Goal: Task Accomplishment & Management: Manage account settings

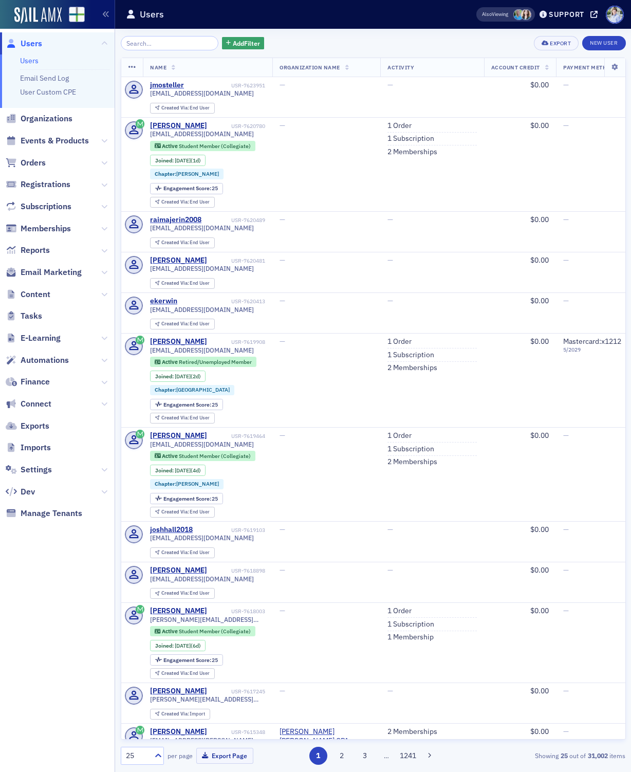
click at [313, 37] on div "Add Filter Export New User" at bounding box center [373, 43] width 505 height 14
click at [47, 473] on span "Settings" at bounding box center [36, 469] width 31 height 11
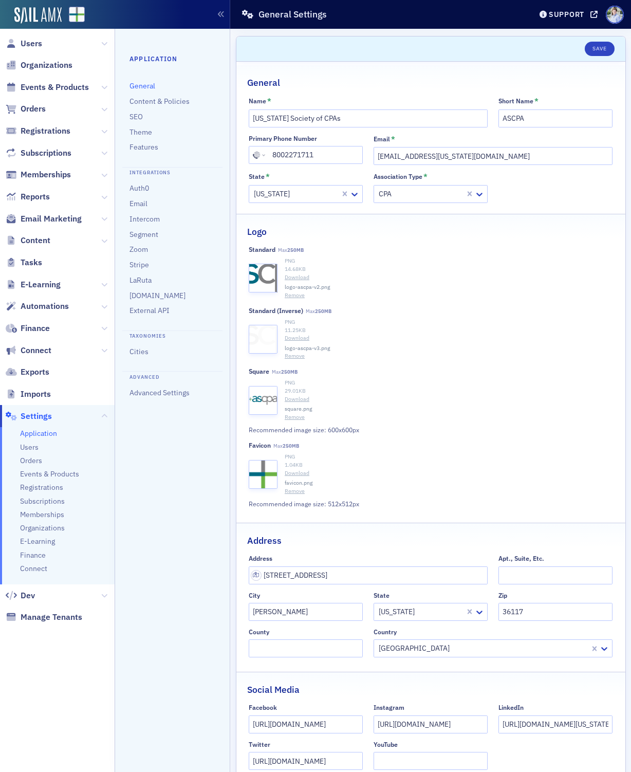
click at [174, 461] on nav "Application General Content & Policies SEO Theme Features Integrations Auth0 Em…" at bounding box center [172, 400] width 115 height 743
click at [44, 24] on div "Prod" at bounding box center [115, 15] width 230 height 29
click at [43, 21] on img at bounding box center [37, 15] width 47 height 16
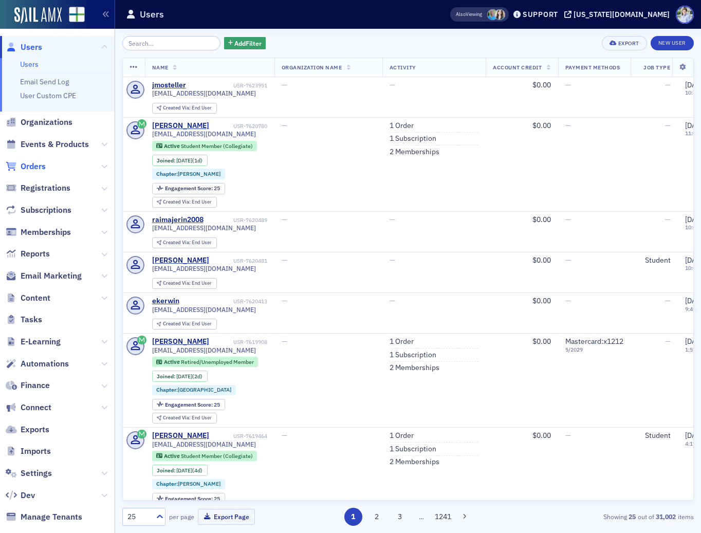
click at [41, 164] on span "Orders" at bounding box center [33, 166] width 25 height 11
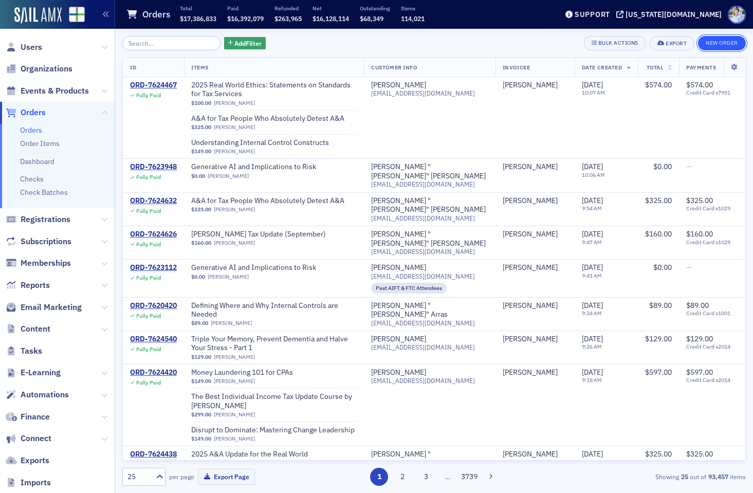
click at [631, 42] on button "New Order" at bounding box center [722, 43] width 48 height 14
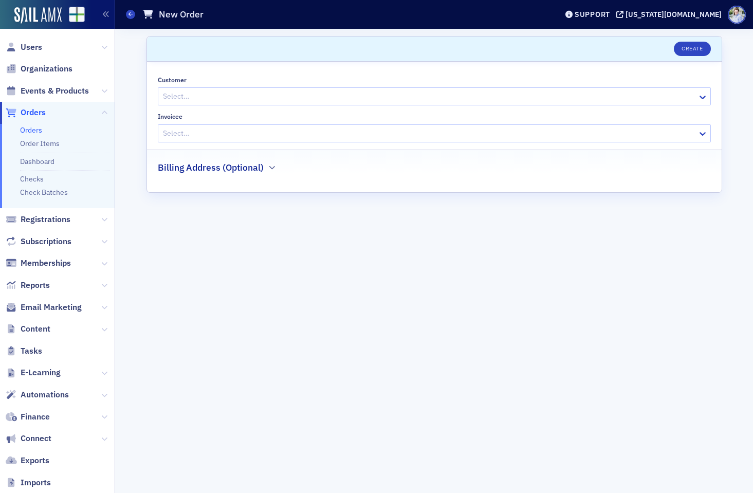
click at [207, 96] on div at bounding box center [429, 96] width 535 height 13
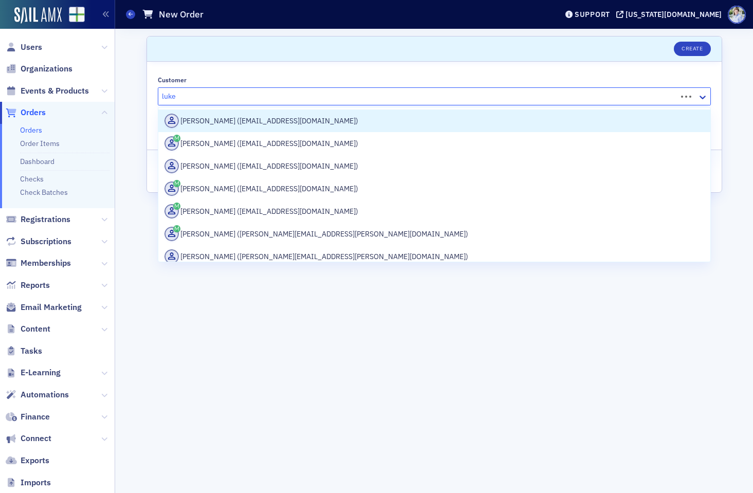
type input "[PERSON_NAME]"
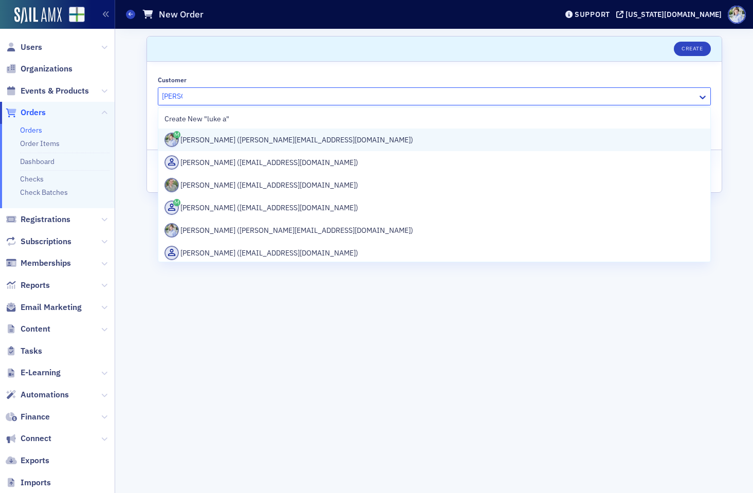
click at [207, 134] on div "[PERSON_NAME] ([PERSON_NAME][EMAIL_ADDRESS][DOMAIN_NAME])" at bounding box center [434, 140] width 540 height 14
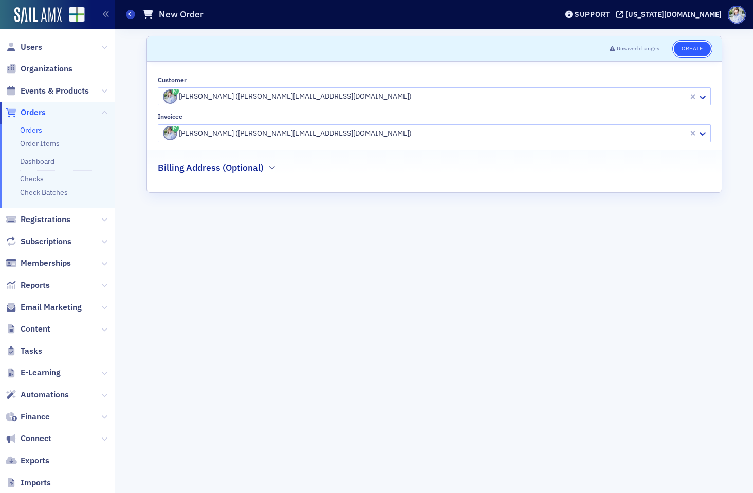
click at [631, 46] on button "Create" at bounding box center [692, 49] width 36 height 14
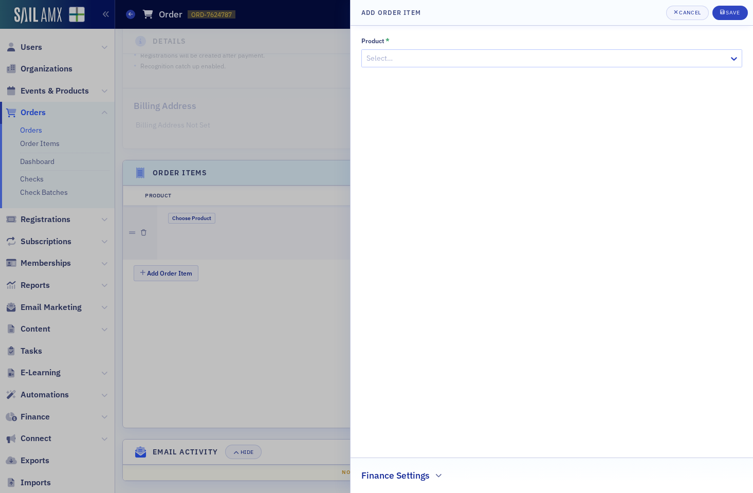
scroll to position [195, 0]
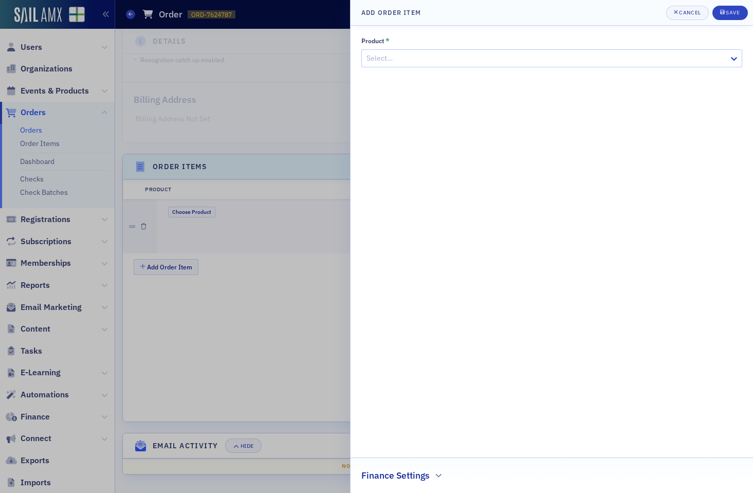
click at [414, 59] on div at bounding box center [546, 58] width 362 height 13
type input "adver"
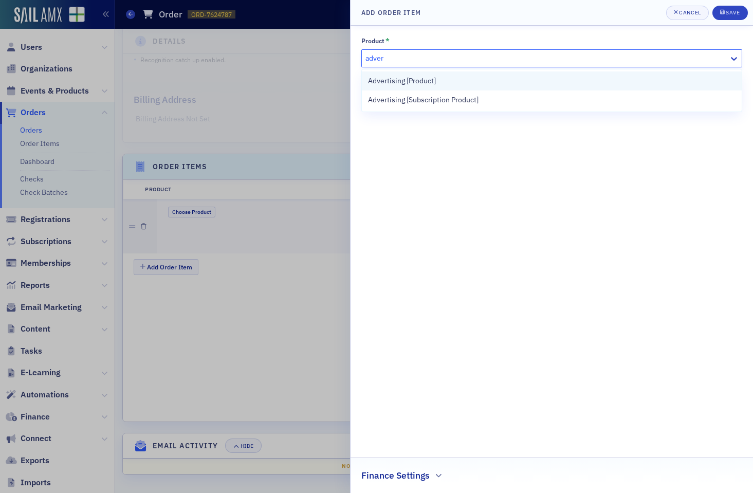
click at [410, 76] on span "Advertising [Product]" at bounding box center [402, 81] width 68 height 11
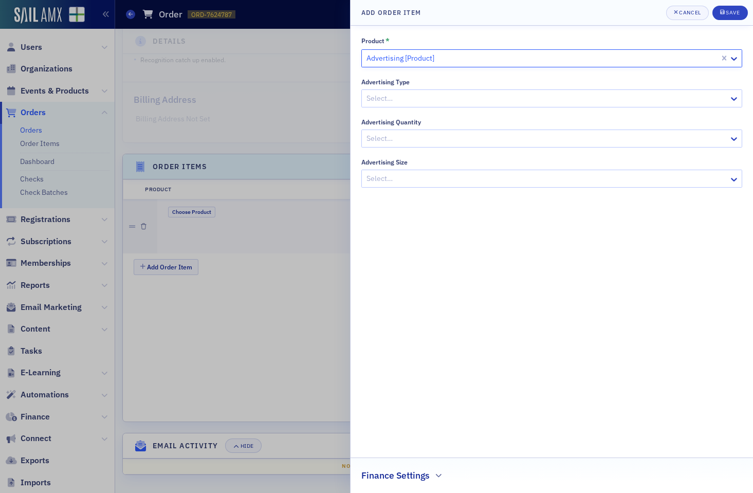
click at [422, 91] on div "Select…" at bounding box center [545, 98] width 367 height 15
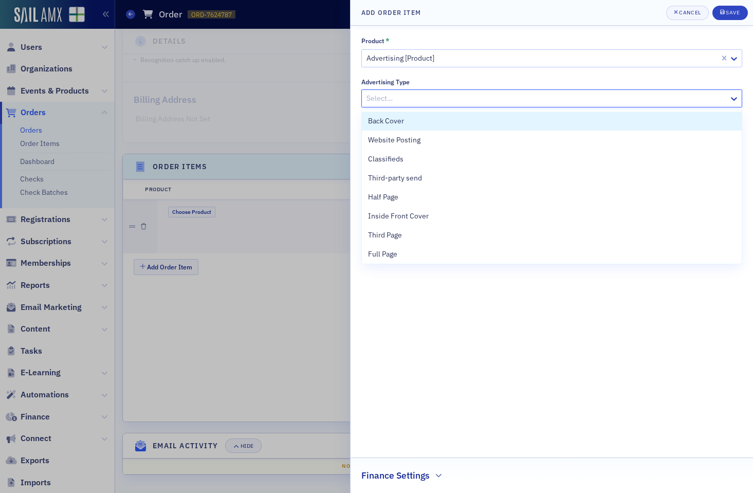
drag, startPoint x: 491, startPoint y: 119, endPoint x: 488, endPoint y: 124, distance: 6.0
click at [491, 120] on div "Back Cover" at bounding box center [552, 121] width 368 height 11
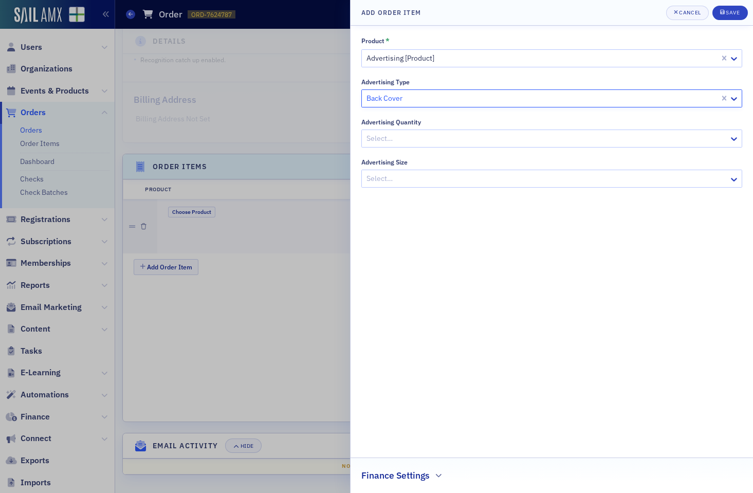
drag, startPoint x: 485, startPoint y: 128, endPoint x: 484, endPoint y: 135, distance: 7.3
click at [485, 128] on div "Advertising Quantity Select…" at bounding box center [551, 132] width 381 height 29
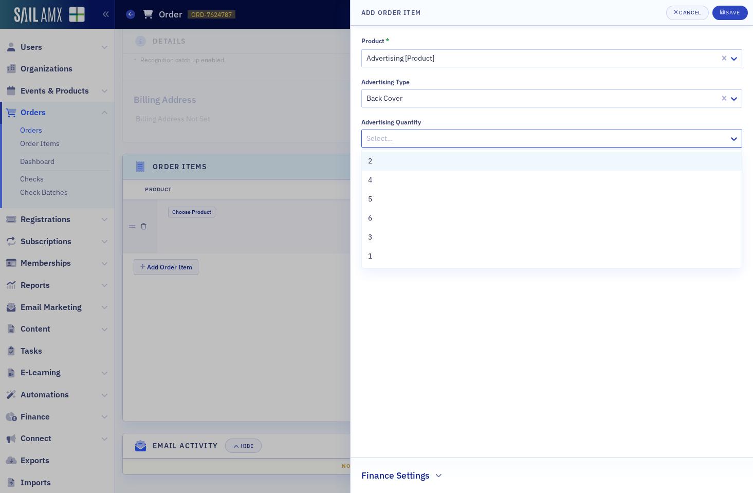
drag, startPoint x: 486, startPoint y: 137, endPoint x: 477, endPoint y: 156, distance: 20.9
click at [486, 137] on div at bounding box center [546, 138] width 362 height 13
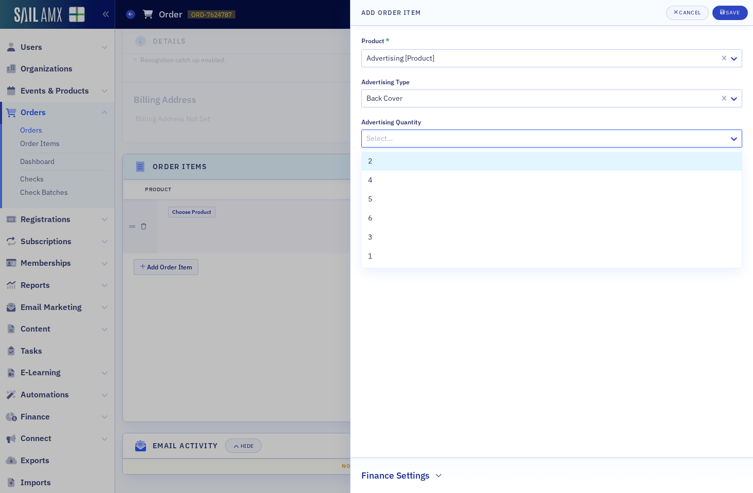
click at [472, 164] on div "2" at bounding box center [552, 161] width 368 height 11
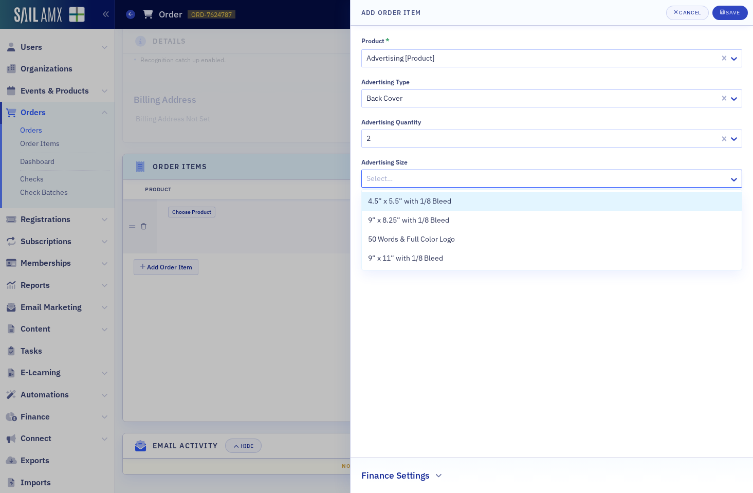
drag, startPoint x: 465, startPoint y: 180, endPoint x: 465, endPoint y: 188, distance: 8.2
click at [465, 185] on div "Select…" at bounding box center [545, 178] width 367 height 15
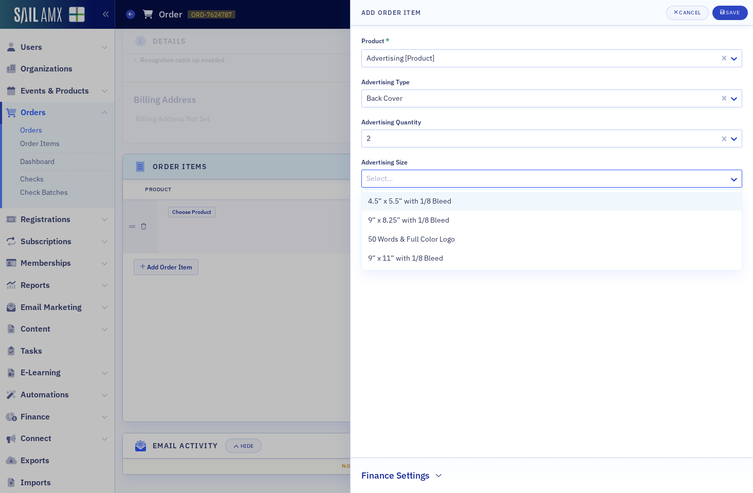
click at [471, 202] on div "4.5” x 5.5” with 1/8 Bleed" at bounding box center [552, 201] width 368 height 11
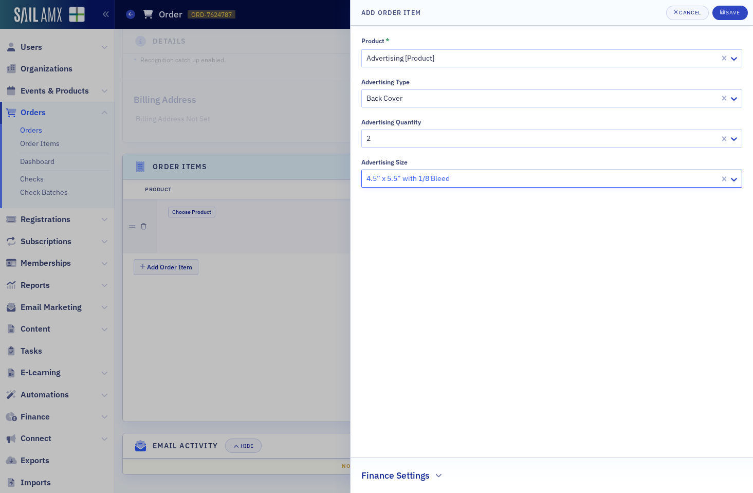
drag, startPoint x: 550, startPoint y: 240, endPoint x: 643, endPoint y: 204, distance: 99.3
click at [561, 237] on div "Product * Advertising [Product] Advertising Type Back Cover Advertising Quantit…" at bounding box center [551, 259] width 381 height 446
click at [631, 11] on div "Save" at bounding box center [733, 13] width 14 height 6
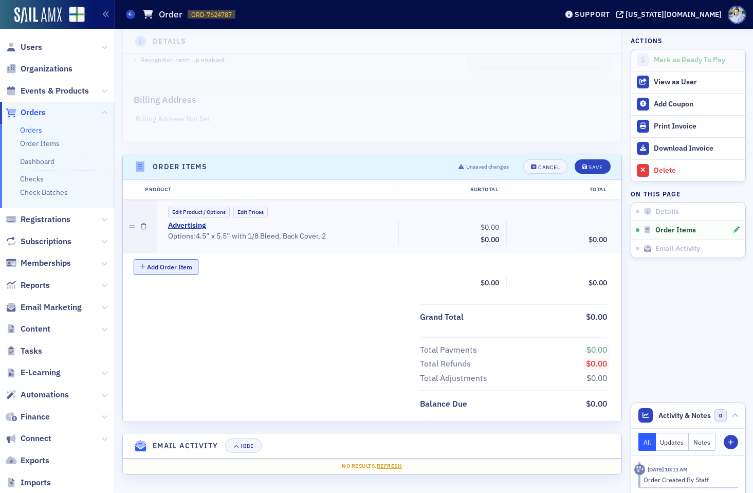
click at [177, 265] on button "Add Order Item" at bounding box center [166, 267] width 65 height 16
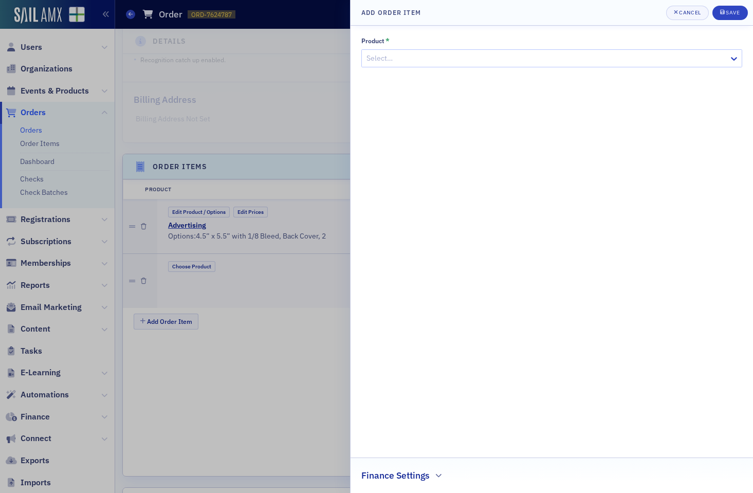
drag, startPoint x: 178, startPoint y: 265, endPoint x: 172, endPoint y: 275, distance: 11.6
click at [178, 265] on div at bounding box center [376, 246] width 753 height 493
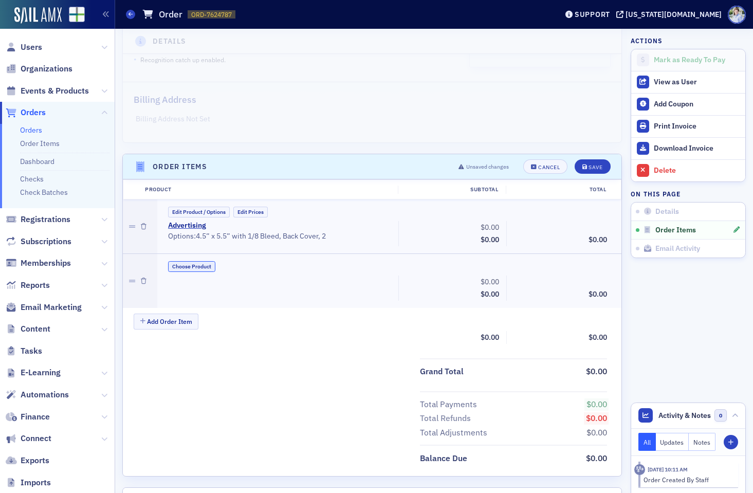
click at [198, 262] on button "Choose Product" at bounding box center [191, 266] width 47 height 11
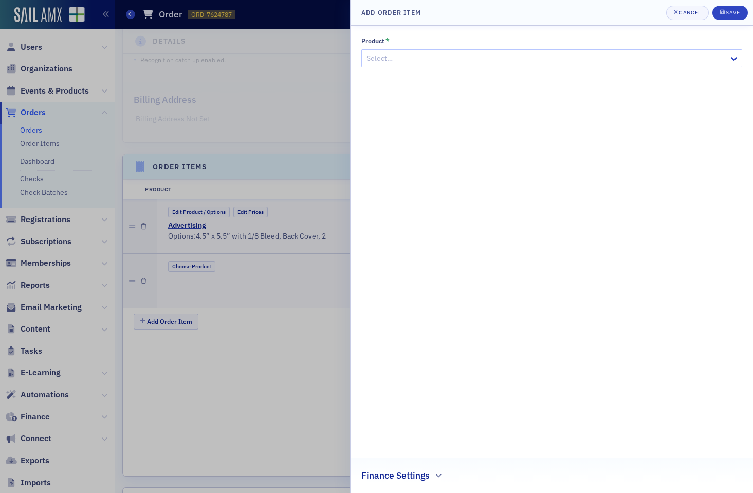
click at [434, 56] on div at bounding box center [546, 58] width 362 height 13
type input "spon"
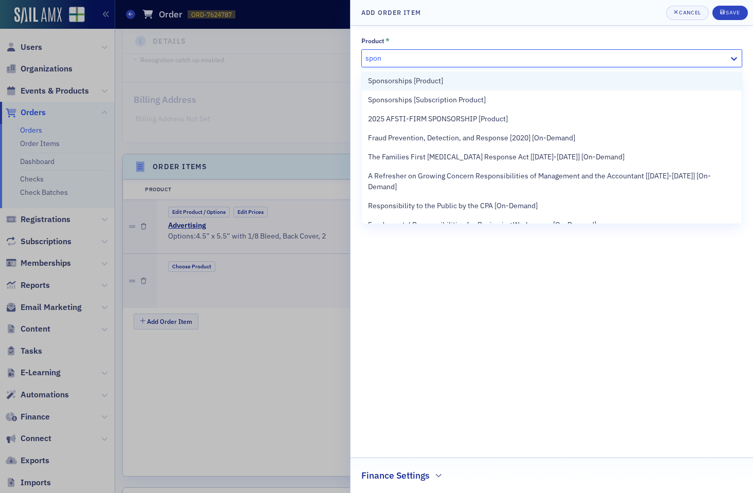
click at [433, 82] on span "Sponsorships [Product]" at bounding box center [405, 81] width 75 height 11
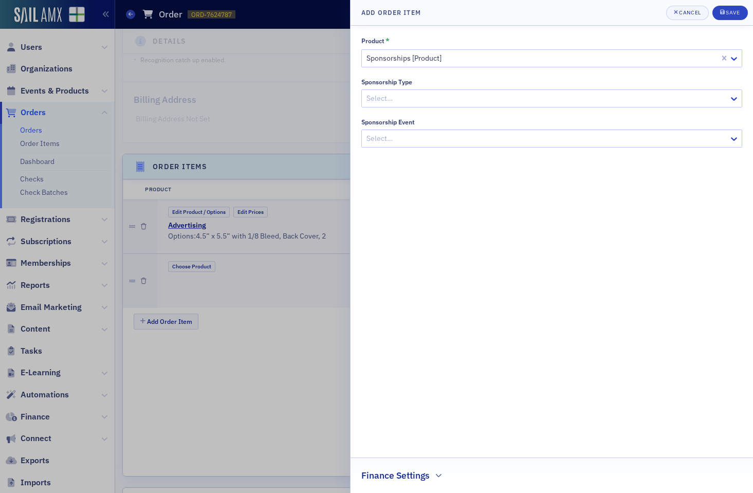
click at [418, 108] on div "Product * Sponsorships [Product] Sponsorship Type Select… Sponsorship Event Sel…" at bounding box center [551, 91] width 381 height 111
drag, startPoint x: 419, startPoint y: 99, endPoint x: 420, endPoint y: 108, distance: 8.8
click at [419, 101] on div at bounding box center [546, 98] width 362 height 13
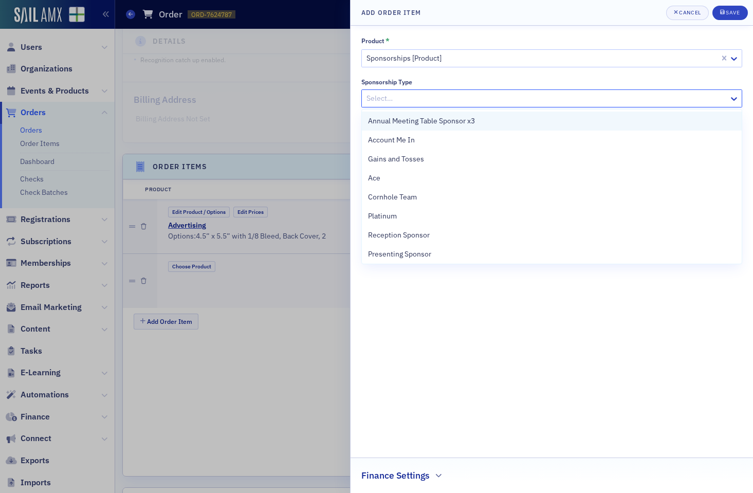
click at [420, 119] on span "Annual Meeting Table Sponsor x3" at bounding box center [421, 121] width 107 height 11
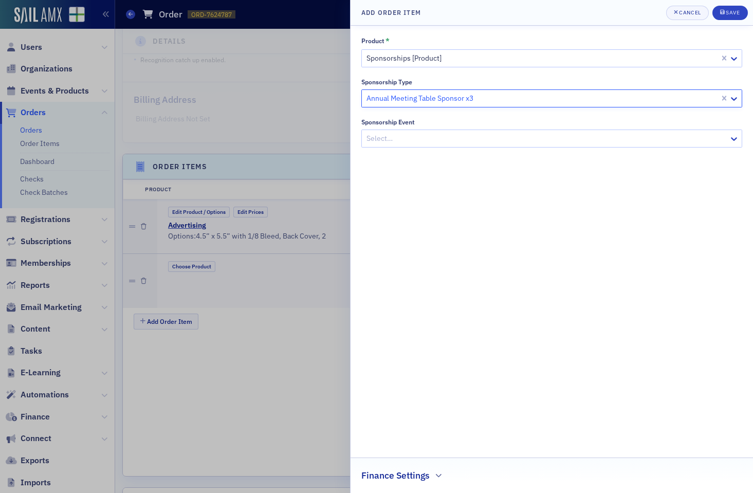
drag, startPoint x: 420, startPoint y: 116, endPoint x: 420, endPoint y: 132, distance: 15.4
click at [420, 123] on div "Product * Sponsorships [Product] Sponsorship Type option Annual Meeting Table S…" at bounding box center [551, 91] width 381 height 111
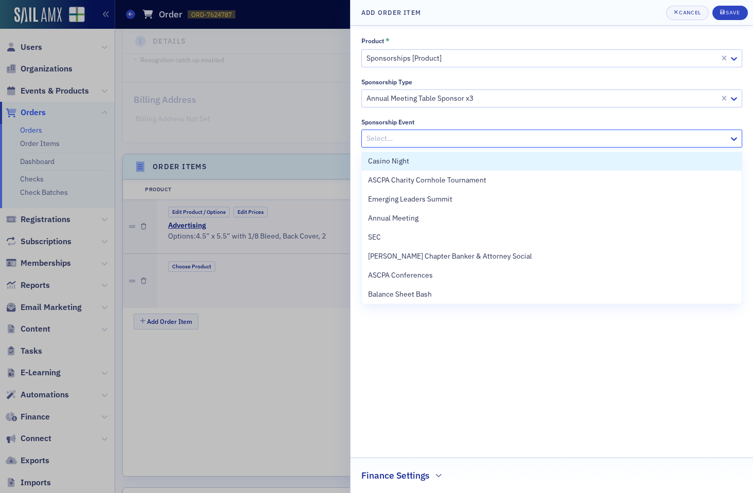
drag, startPoint x: 420, startPoint y: 132, endPoint x: 424, endPoint y: 140, distance: 9.2
click at [420, 132] on div at bounding box center [546, 138] width 362 height 13
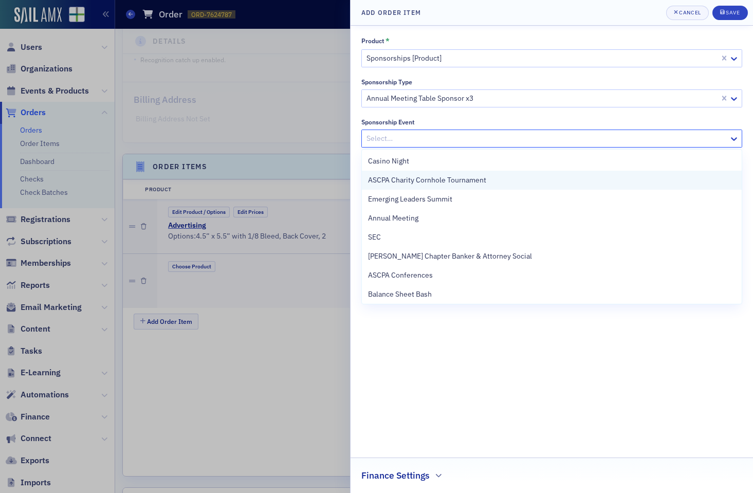
click at [426, 175] on span "ASCPA Charity Cornhole Tournament" at bounding box center [427, 180] width 118 height 11
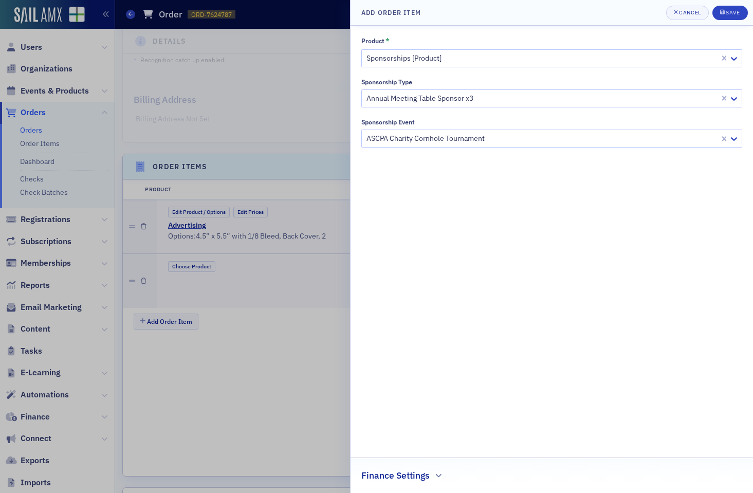
click at [400, 463] on div "Finance Settings" at bounding box center [551, 470] width 381 height 24
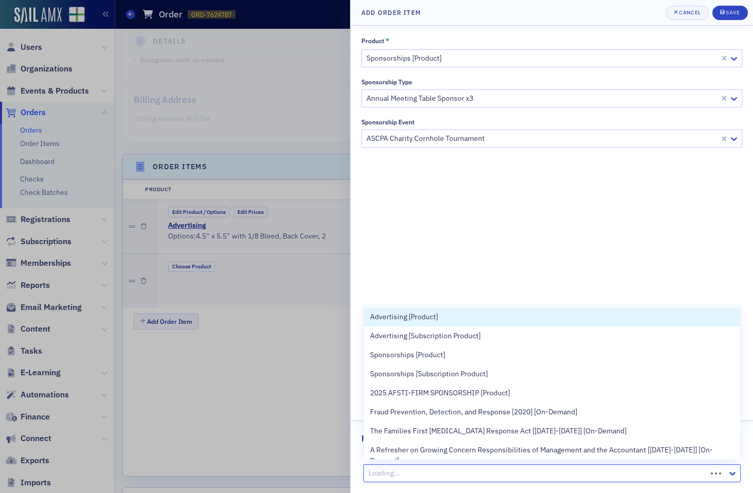
click at [400, 468] on div at bounding box center [537, 473] width 338 height 13
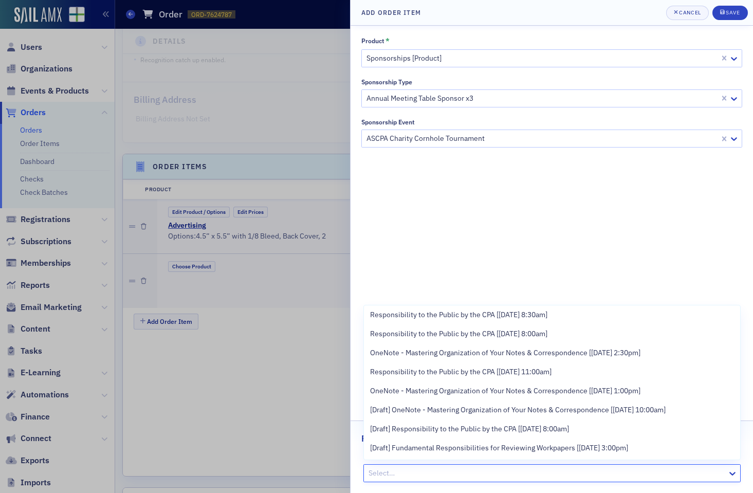
scroll to position [1701, 0]
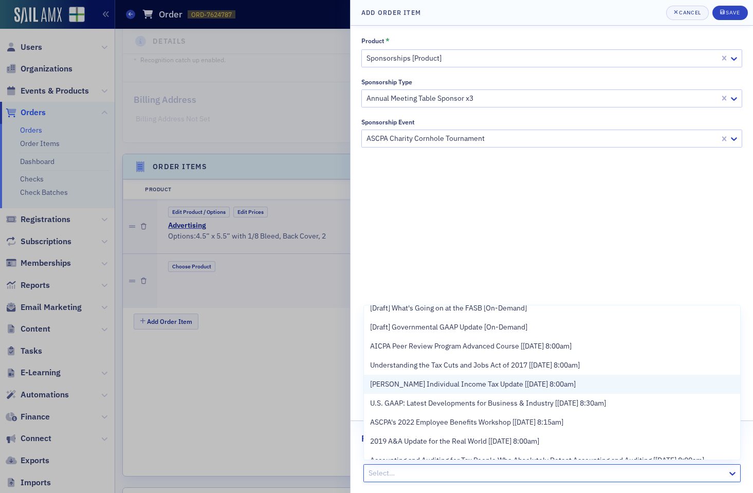
click at [445, 379] on span "[PERSON_NAME] Individual Income Tax Update [[DATE] 8:00am]" at bounding box center [473, 384] width 206 height 11
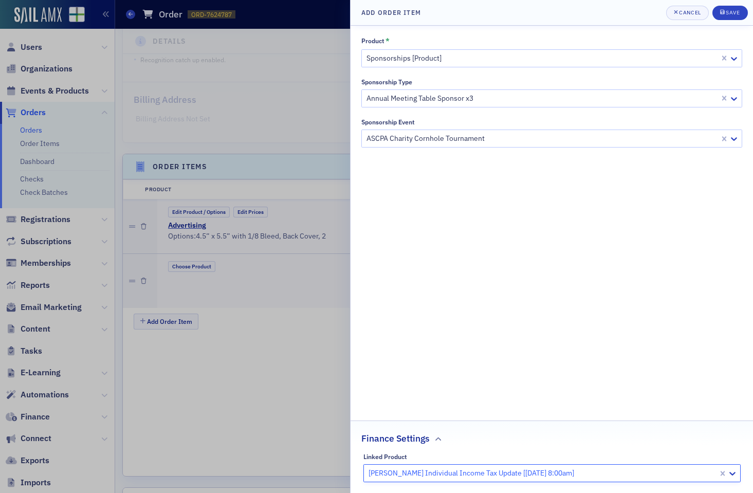
click at [561, 297] on div "Product * Sponsorships [Product] Sponsorship Type Annual Meeting Table Sponsor …" at bounding box center [551, 259] width 381 height 446
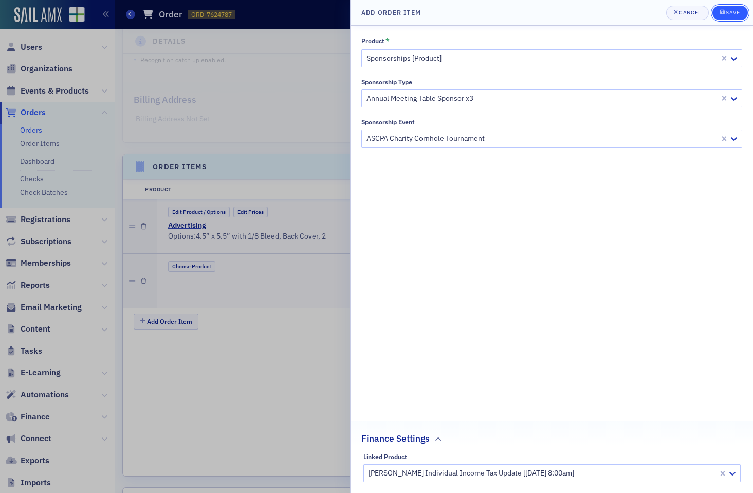
click at [631, 15] on div "Save" at bounding box center [733, 13] width 14 height 6
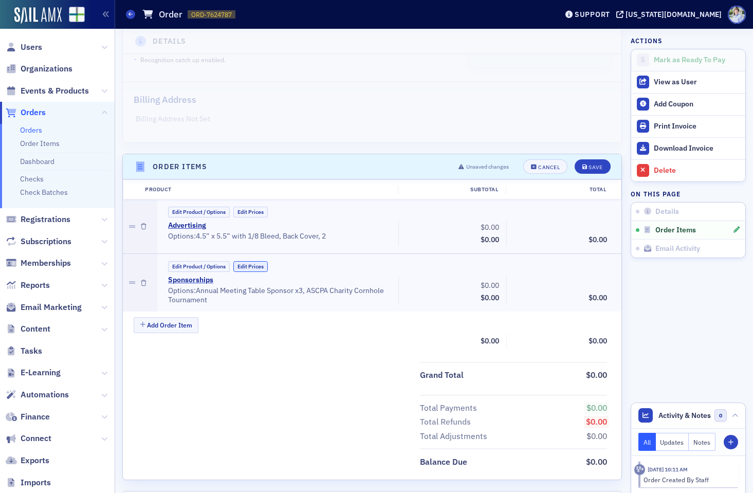
click at [254, 263] on button "Edit Prices" at bounding box center [250, 266] width 34 height 11
drag, startPoint x: 503, startPoint y: 281, endPoint x: 540, endPoint y: 280, distance: 37.0
click at [540, 280] on div "Sponsorships (Custom Price) • Options: Annual Meeting Table Sponsor x3, ASCPA C…" at bounding box center [387, 289] width 453 height 29
click at [585, 284] on input "0.00" at bounding box center [586, 284] width 50 height 14
drag, startPoint x: 479, startPoint y: 279, endPoint x: 582, endPoint y: 282, distance: 103.3
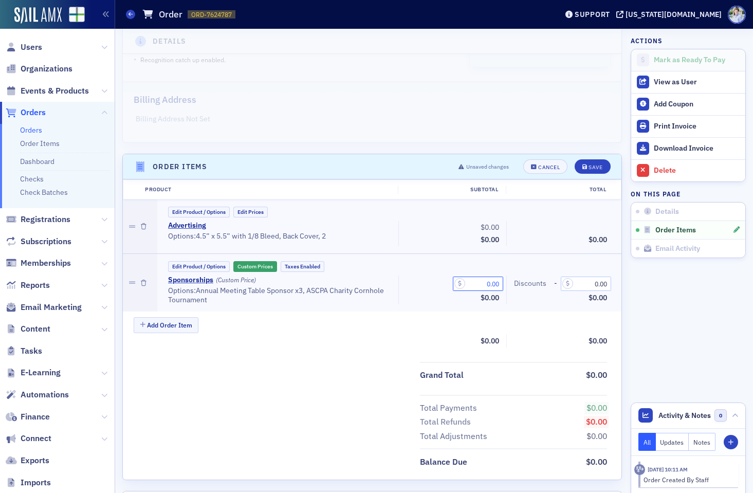
click at [582, 282] on div "Sponsorships (Custom Price) • Options: Annual Meeting Table Sponsor x3, ASCPA C…" at bounding box center [387, 289] width 453 height 29
type input "5,000.00"
click at [254, 215] on button "Edit Prices" at bounding box center [250, 212] width 34 height 11
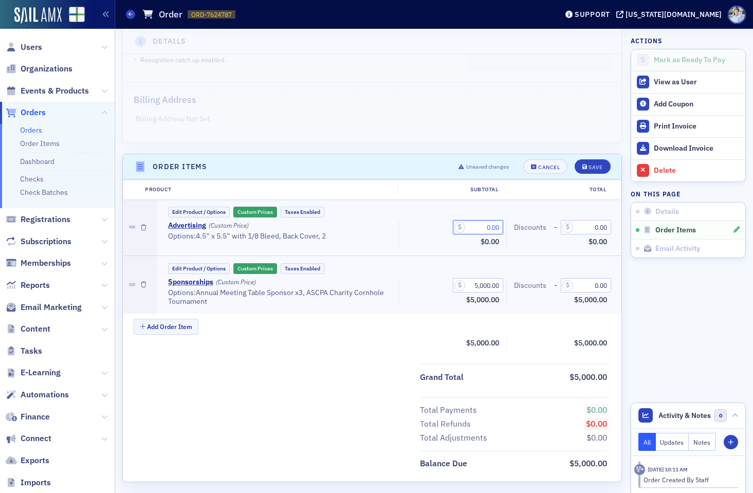
drag, startPoint x: 471, startPoint y: 222, endPoint x: 532, endPoint y: 229, distance: 61.5
click at [533, 229] on div "Advertising (Custom Price) • Options: 4.5” x 5.5” with 1/8 Bleed, Back Cover, 2…" at bounding box center [387, 234] width 453 height 27
type input "750.00"
click at [450, 356] on div "Product Subtotal Total Edit Product / Options Custom Prices Taxes Enabled Adver…" at bounding box center [372, 267] width 499 height 177
click at [193, 214] on button "Edit Product / Options" at bounding box center [199, 212] width 62 height 11
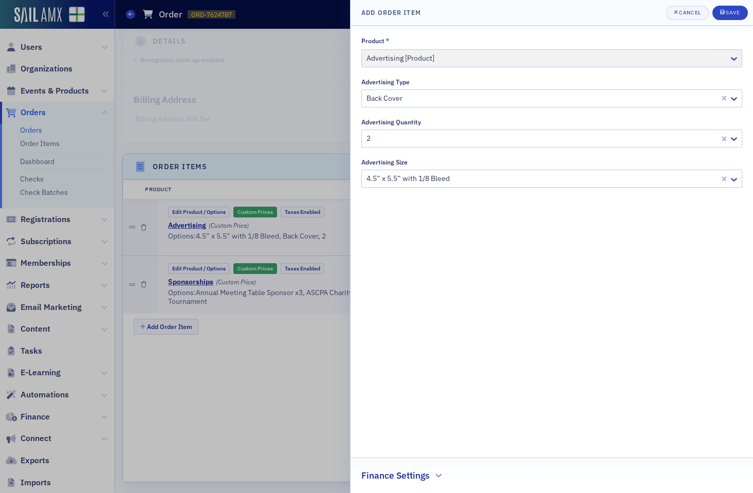
click at [406, 474] on h2 "Finance Settings" at bounding box center [395, 475] width 68 height 13
click at [328, 353] on div at bounding box center [376, 246] width 753 height 493
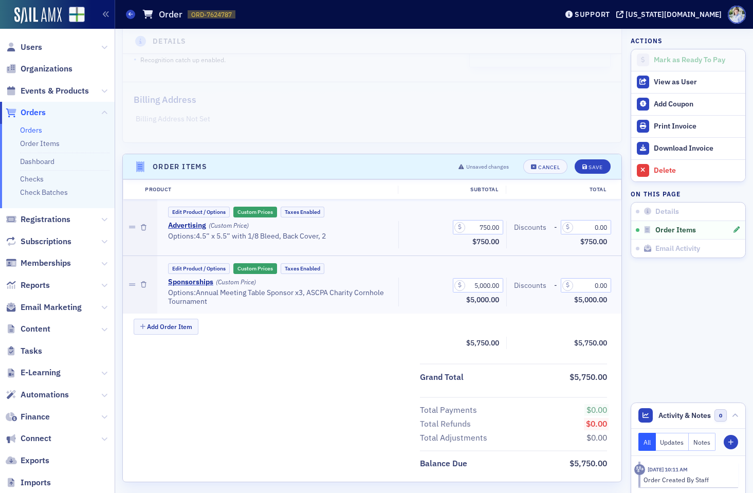
scroll to position [88, 0]
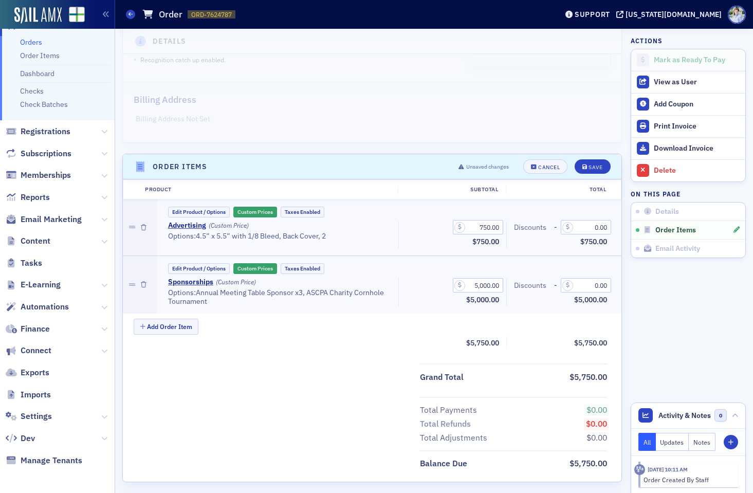
click at [210, 385] on div "Grand Total $5,750.00 Total Payments $0.00 Total Refunds $0.00 Total Adjustment…" at bounding box center [372, 416] width 499 height 107
click at [183, 207] on div "Edit Product / Options Custom Prices Taxes Enabled" at bounding box center [389, 212] width 450 height 11
click at [191, 209] on button "Edit Product / Options" at bounding box center [199, 212] width 62 height 11
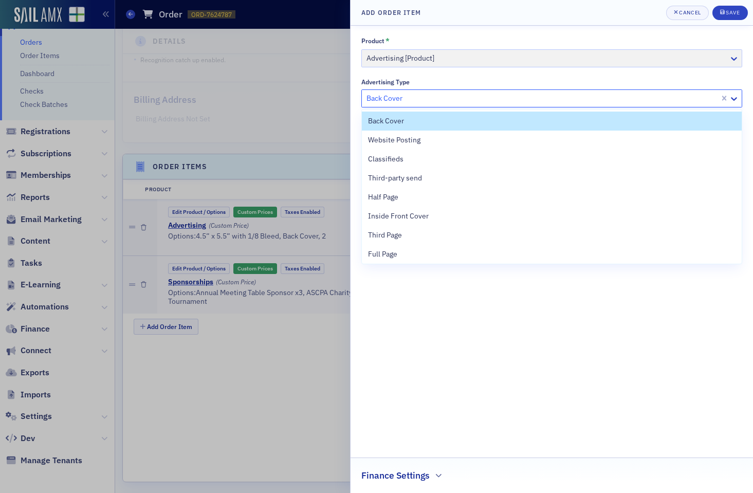
click at [435, 95] on div at bounding box center [541, 98] width 353 height 13
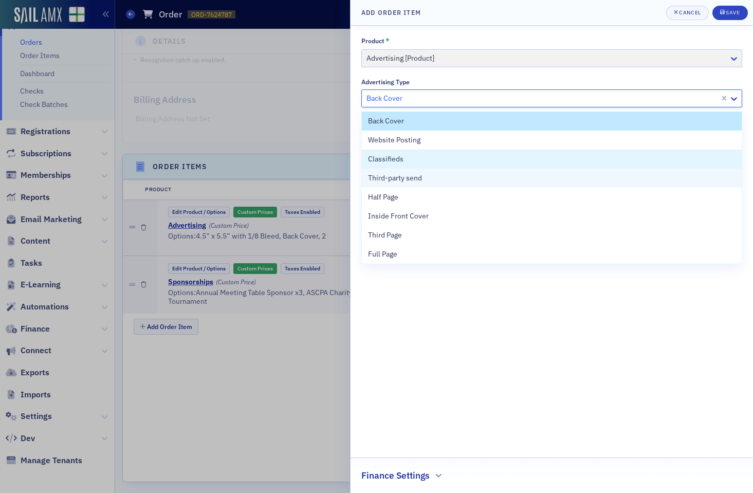
scroll to position [2, 0]
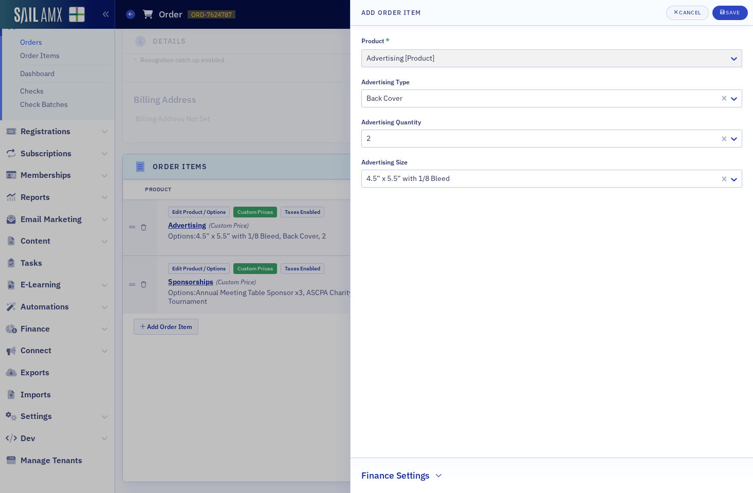
drag, startPoint x: 407, startPoint y: 302, endPoint x: 413, endPoint y: 265, distance: 37.0
click at [409, 291] on div "Product * Advertising [Product] Advertising Type Back Cover Advertising Quantit…" at bounding box center [551, 259] width 381 height 446
click at [408, 101] on div at bounding box center [541, 98] width 353 height 13
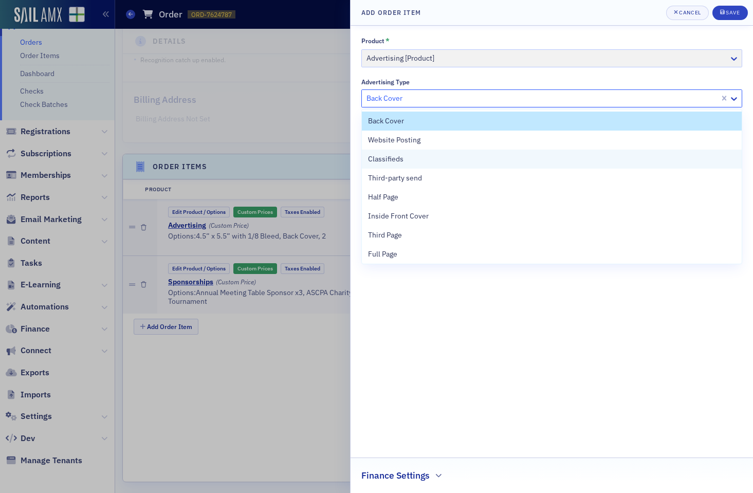
click at [405, 162] on div "Classifieds" at bounding box center [552, 159] width 368 height 11
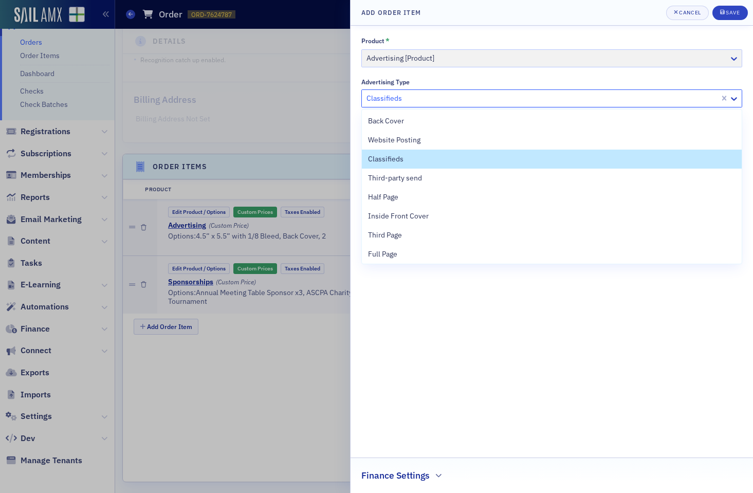
click at [395, 98] on div at bounding box center [541, 98] width 353 height 13
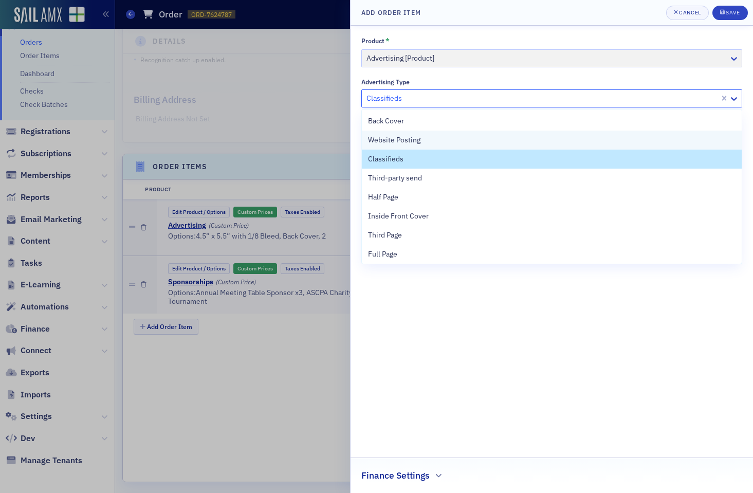
click at [416, 136] on span "Website Posting" at bounding box center [394, 140] width 52 height 11
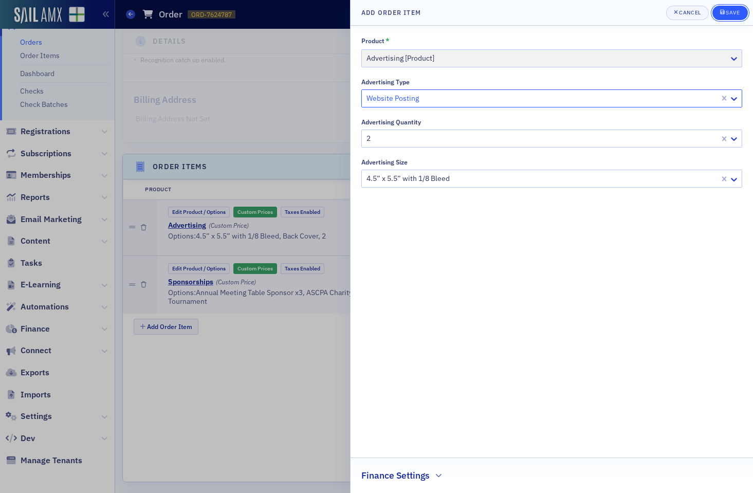
click at [631, 10] on button "Save" at bounding box center [729, 13] width 35 height 14
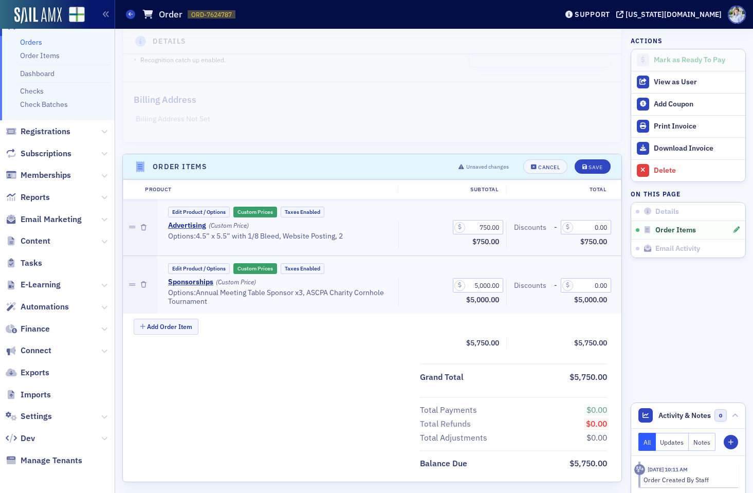
click at [244, 426] on div "Total Payments $0.00 Total Refunds $0.00 Total Adjustments $0.00" at bounding box center [372, 421] width 499 height 48
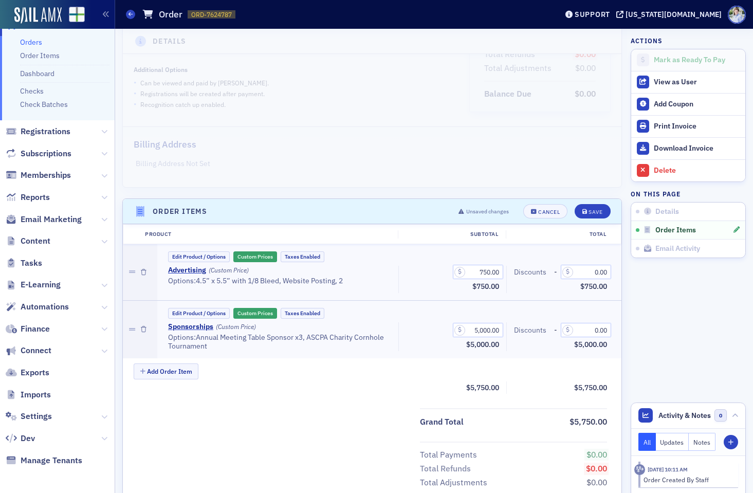
scroll to position [136, 0]
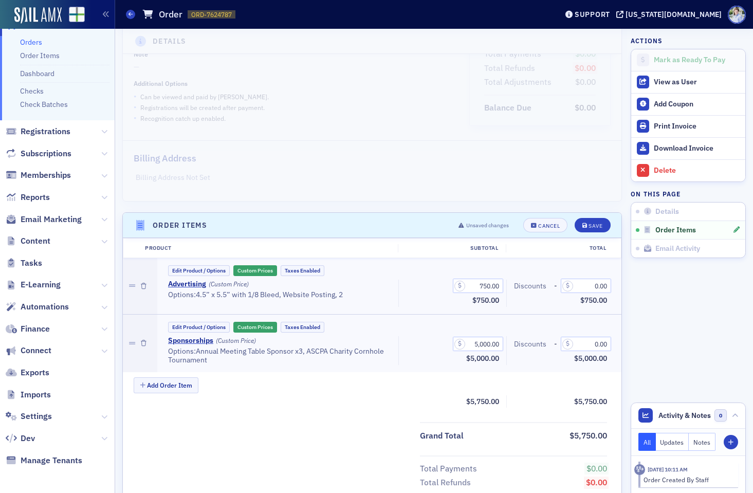
click at [393, 226] on header "Order Items Unsaved changes Cancel Save" at bounding box center [372, 225] width 499 height 25
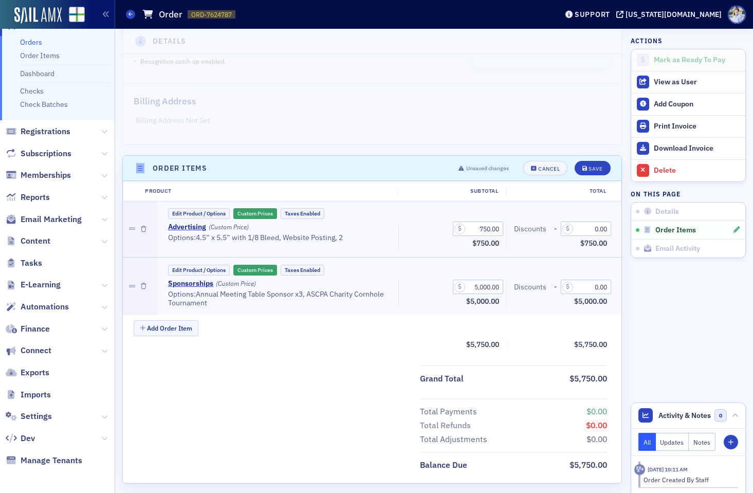
scroll to position [0, 0]
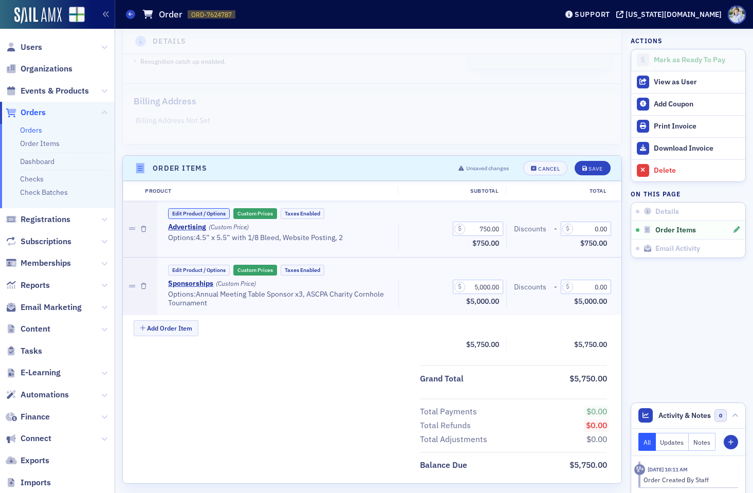
click at [212, 213] on button "Edit Product / Options" at bounding box center [199, 213] width 62 height 11
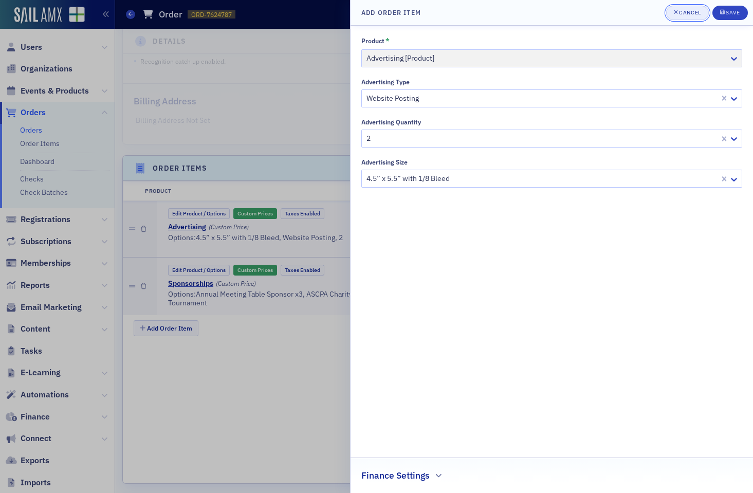
click at [631, 8] on button "Cancel" at bounding box center [687, 13] width 43 height 14
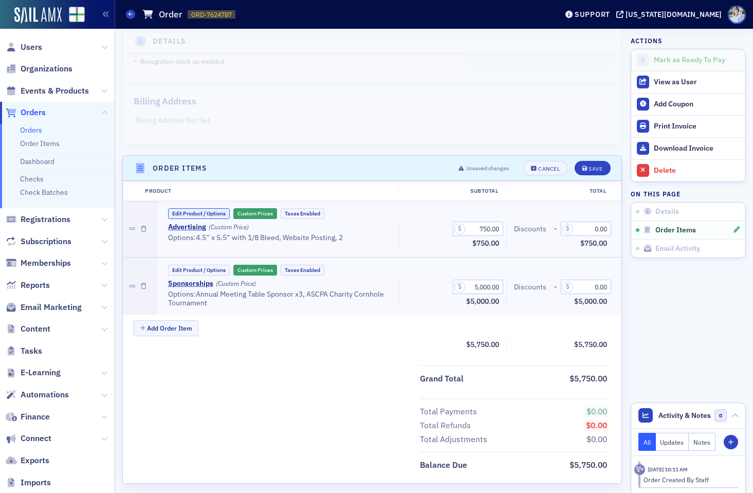
click at [196, 217] on button "Edit Product / Options" at bounding box center [199, 213] width 62 height 11
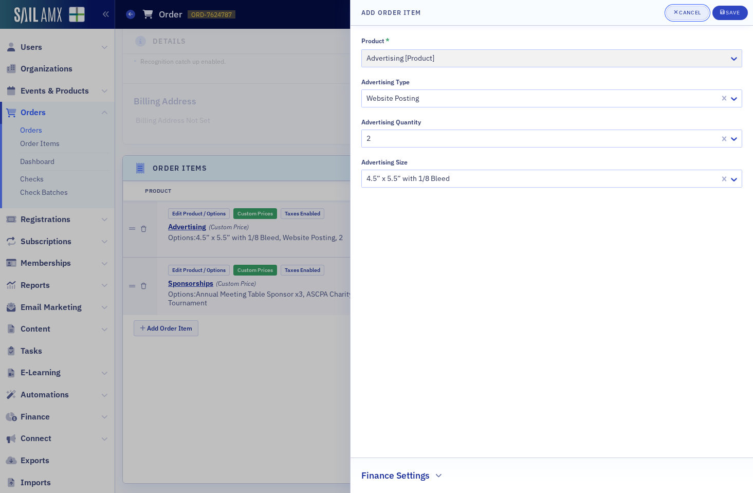
click at [631, 12] on button "Cancel" at bounding box center [687, 13] width 43 height 14
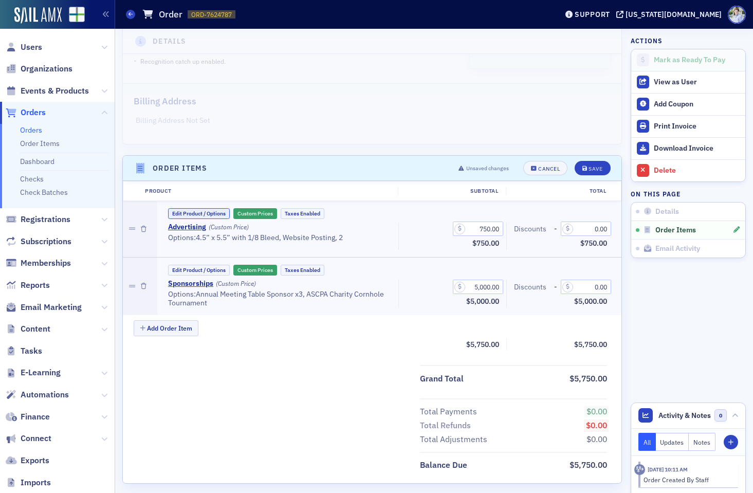
click at [201, 211] on button "Edit Product / Options" at bounding box center [199, 213] width 62 height 11
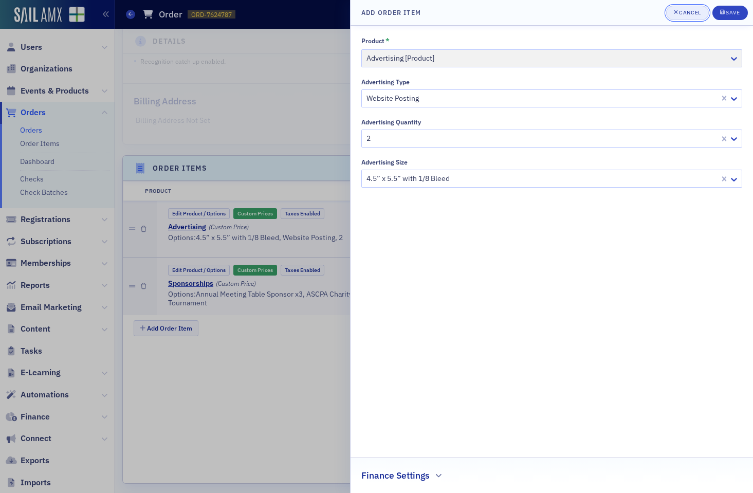
click at [631, 14] on div "Cancel" at bounding box center [690, 13] width 22 height 6
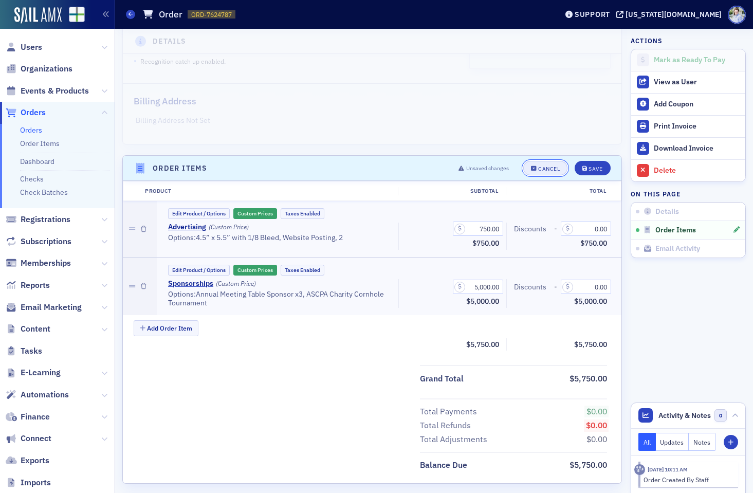
click at [539, 174] on button "Cancel" at bounding box center [545, 168] width 44 height 14
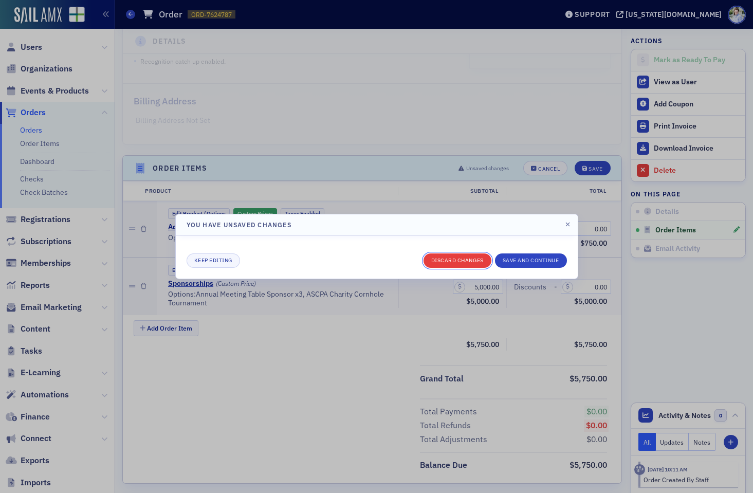
click at [458, 261] on button "Discard changes" at bounding box center [458, 260] width 68 height 14
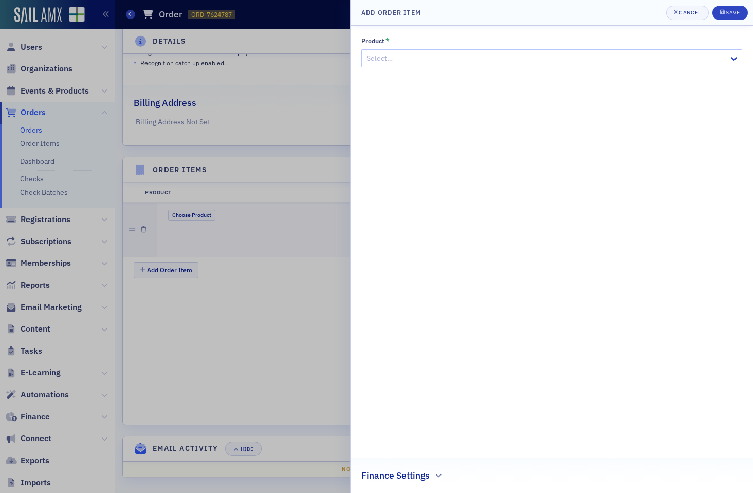
scroll to position [195, 0]
click at [276, 186] on div at bounding box center [376, 246] width 753 height 493
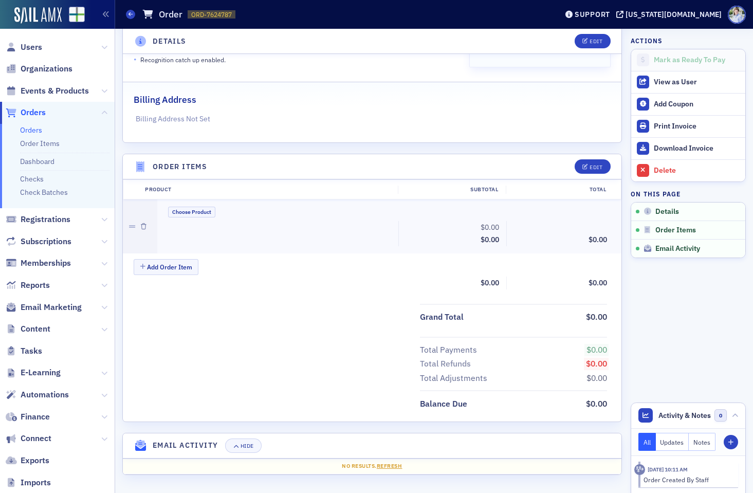
click at [27, 97] on span "Events & Products" at bounding box center [57, 91] width 115 height 22
click at [29, 94] on span "Events & Products" at bounding box center [55, 90] width 68 height 11
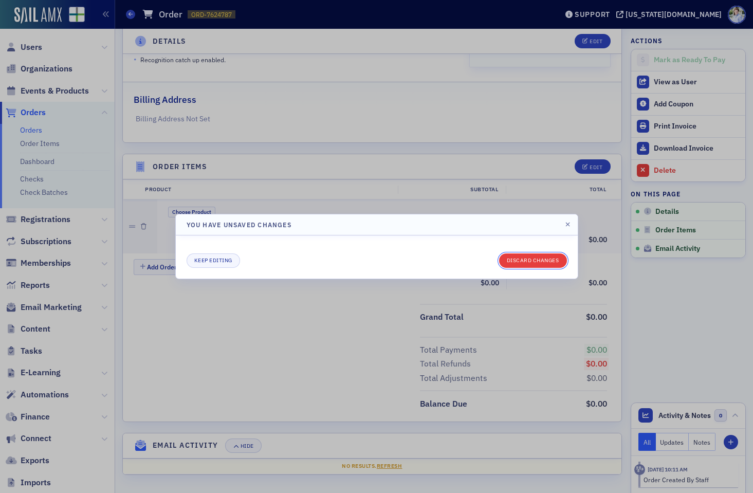
click at [517, 254] on button "Discard changes" at bounding box center [533, 260] width 68 height 14
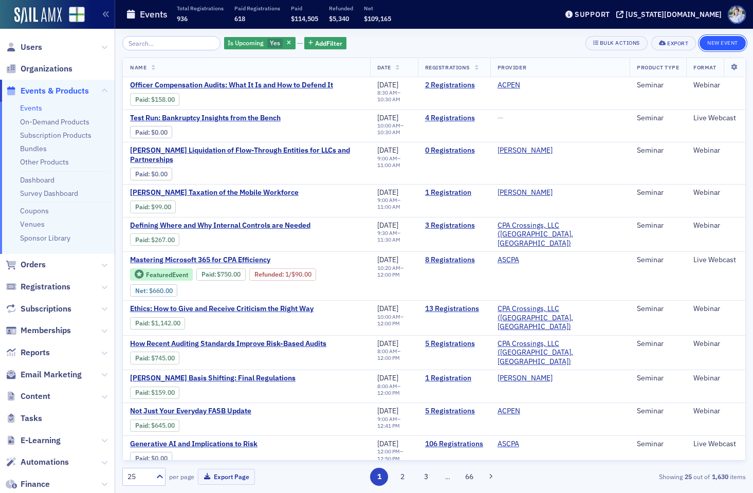
click at [631, 44] on button "New Event" at bounding box center [723, 43] width 46 height 14
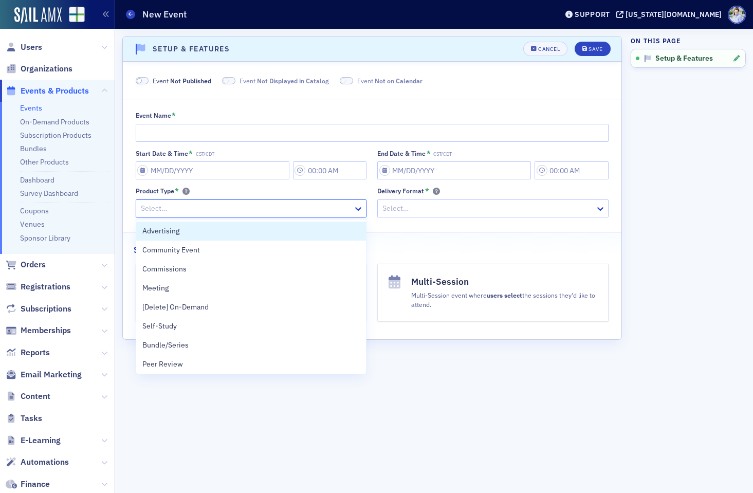
click at [207, 203] on div at bounding box center [246, 208] width 213 height 13
click at [201, 232] on div "Advertising" at bounding box center [251, 231] width 218 height 11
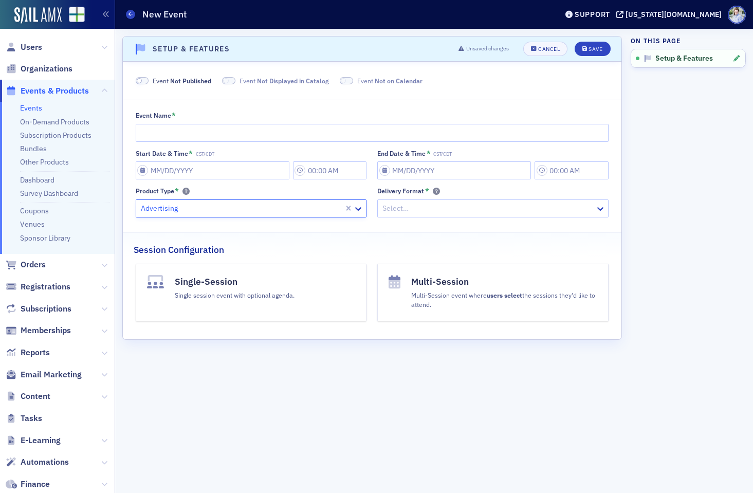
click at [201, 232] on div "Session Configuration" at bounding box center [372, 244] width 477 height 24
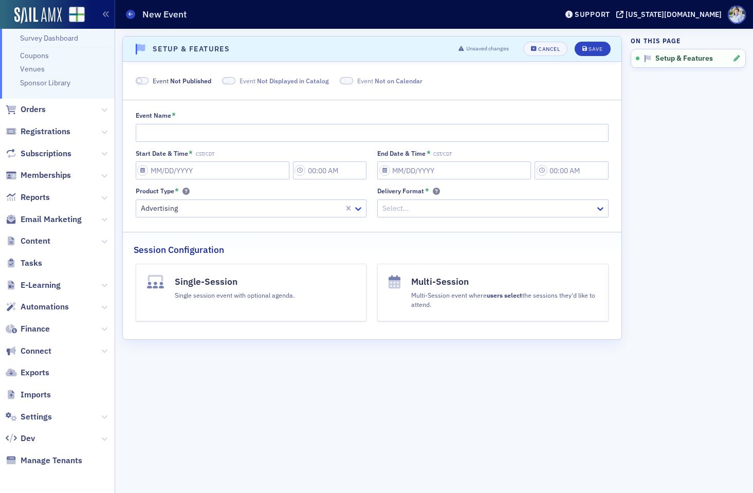
click at [443, 210] on div at bounding box center [487, 208] width 213 height 13
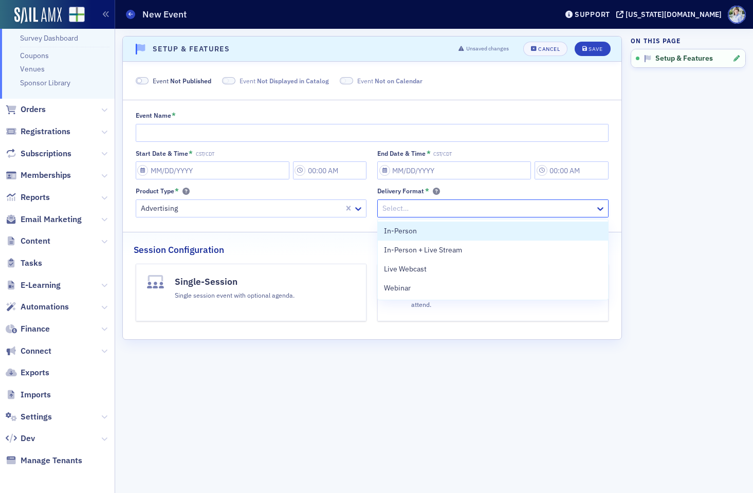
click at [449, 230] on div "In-Person" at bounding box center [493, 231] width 218 height 11
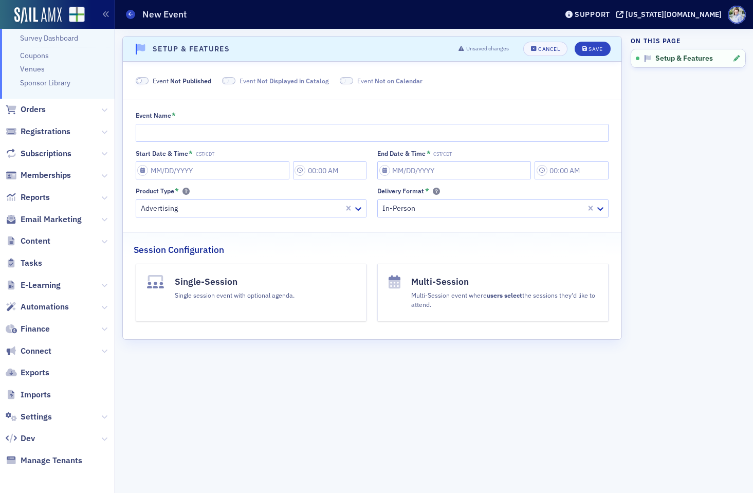
click at [391, 239] on div "Session Configuration" at bounding box center [372, 244] width 477 height 24
click at [290, 297] on div "Single session event with optional agenda." at bounding box center [235, 293] width 120 height 11
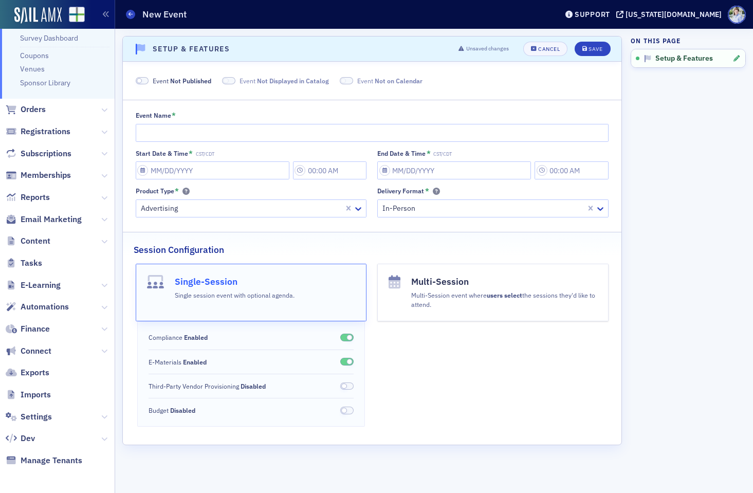
click at [343, 356] on div "Compliance Enabled E-Materials Enabled Third-Party Vendor Provisioning Disabled…" at bounding box center [251, 373] width 228 height 105
click at [343, 358] on span at bounding box center [346, 362] width 13 height 8
click at [345, 335] on span at bounding box center [346, 338] width 13 height 8
click at [156, 82] on span "Event Not Published" at bounding box center [182, 80] width 59 height 9
click at [263, 81] on span "Displayed in Catalog" at bounding box center [275, 81] width 60 height 8
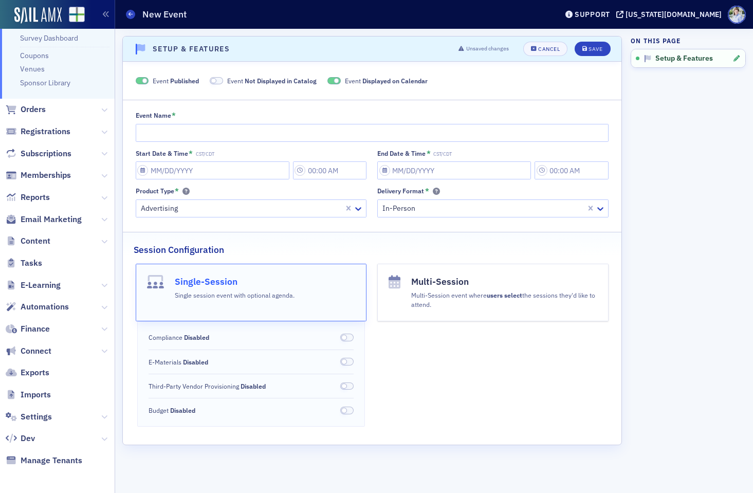
click at [351, 81] on span "Event Displayed on Calendar" at bounding box center [386, 80] width 83 height 9
click at [203, 169] on input "Start Date & Time * CST/CDT" at bounding box center [213, 170] width 154 height 18
select select "8"
select select "2025"
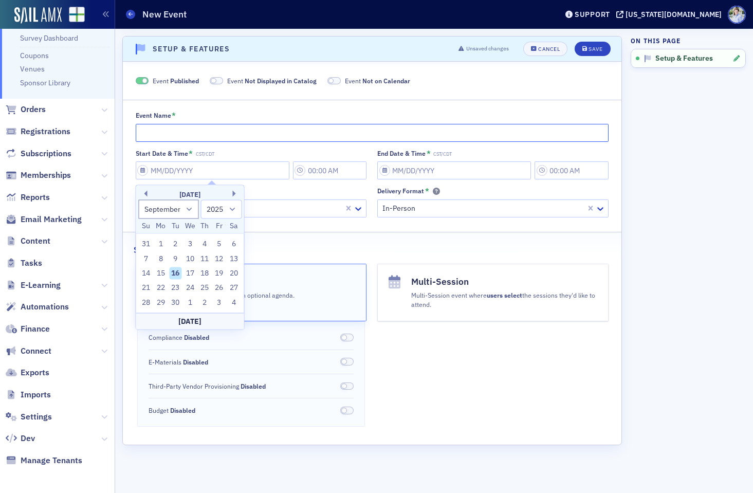
click at [188, 125] on input "Event Name *" at bounding box center [372, 133] width 473 height 18
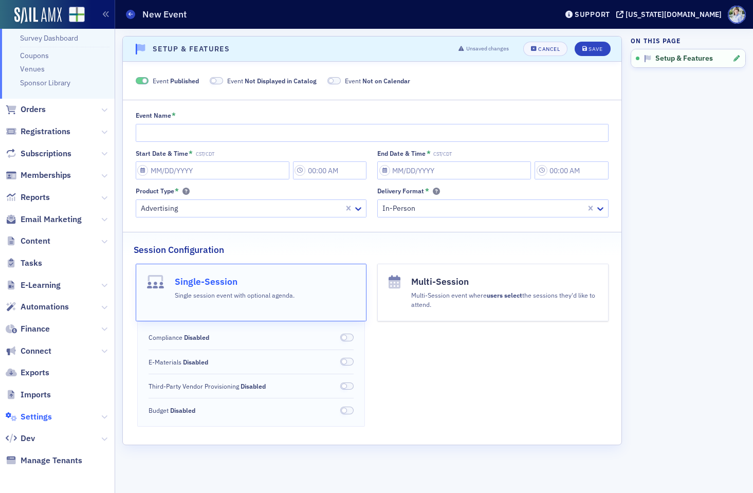
click at [47, 422] on span "Settings" at bounding box center [57, 417] width 115 height 22
click at [44, 416] on span "Settings" at bounding box center [36, 416] width 31 height 11
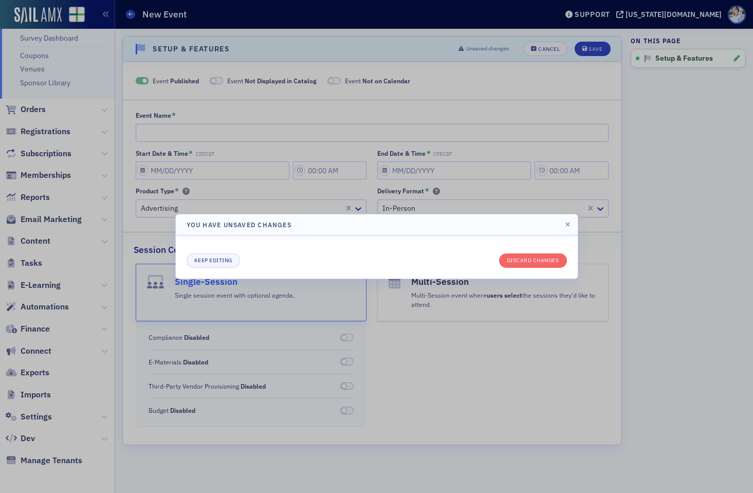
click at [535, 253] on div "Keep editing Discard changes" at bounding box center [377, 260] width 380 height 14
click at [533, 256] on button "Discard changes" at bounding box center [533, 260] width 68 height 14
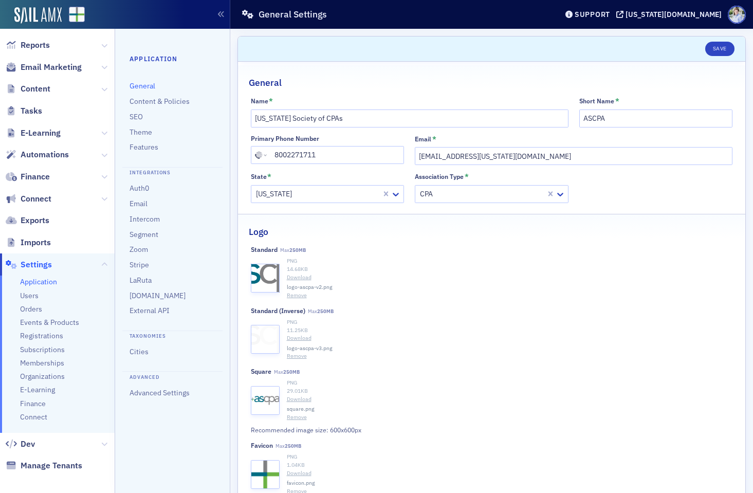
scroll to position [160, 0]
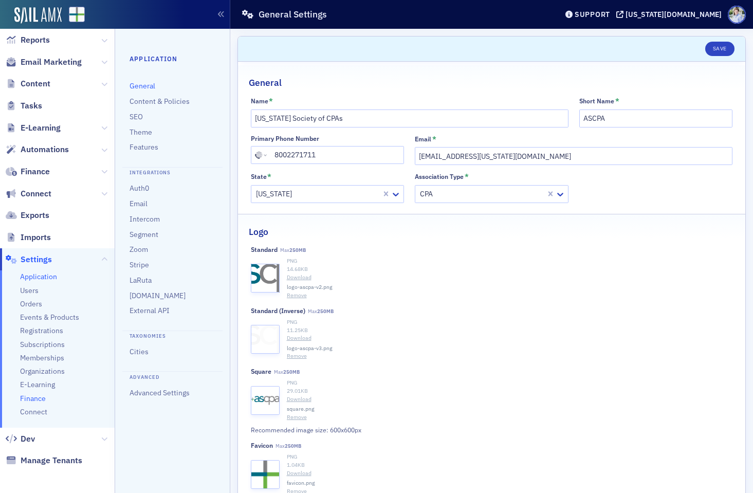
click at [28, 399] on span "Finance" at bounding box center [33, 399] width 26 height 10
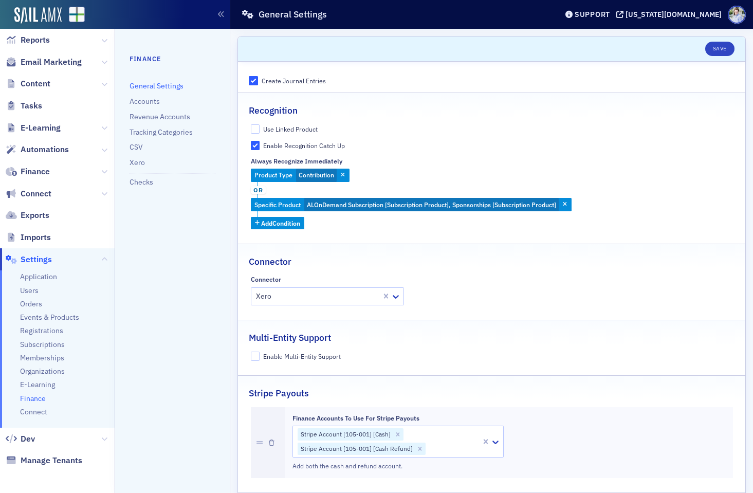
scroll to position [97, 0]
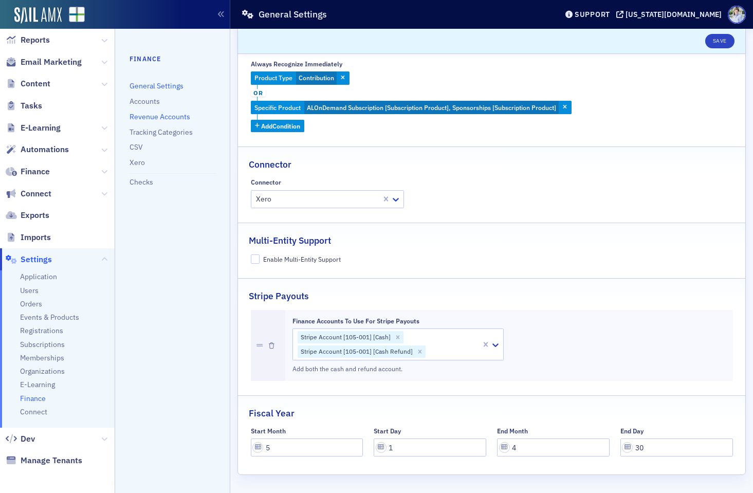
click at [152, 114] on link "Revenue Accounts" at bounding box center [160, 116] width 61 height 9
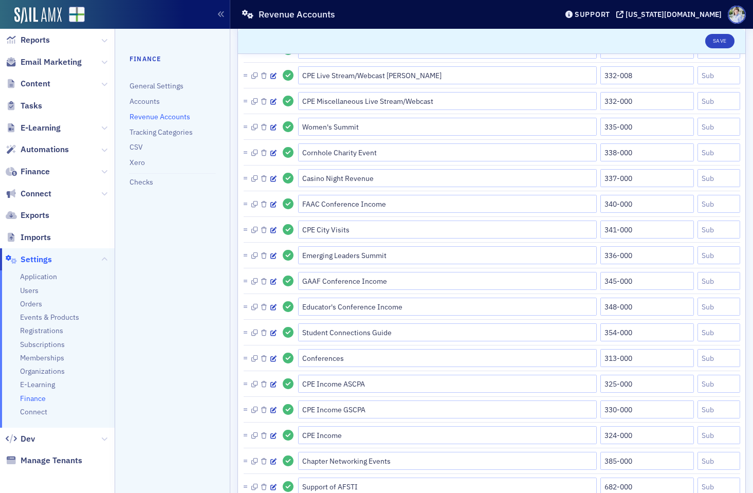
scroll to position [1249, 0]
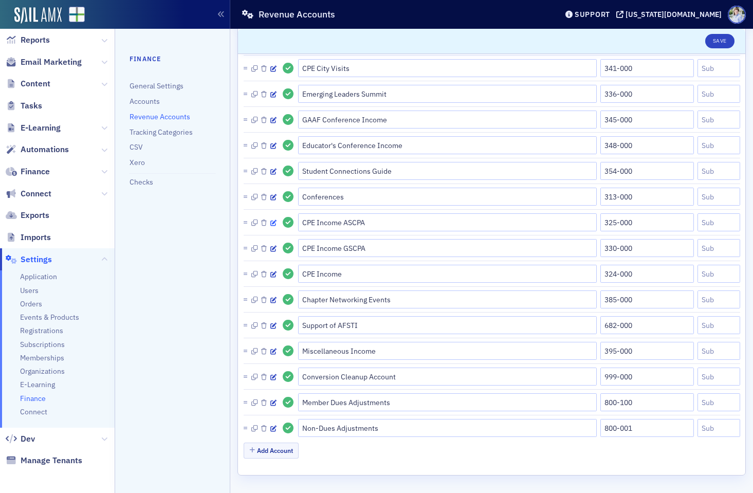
click at [276, 222] on icon "button" at bounding box center [273, 223] width 6 height 6
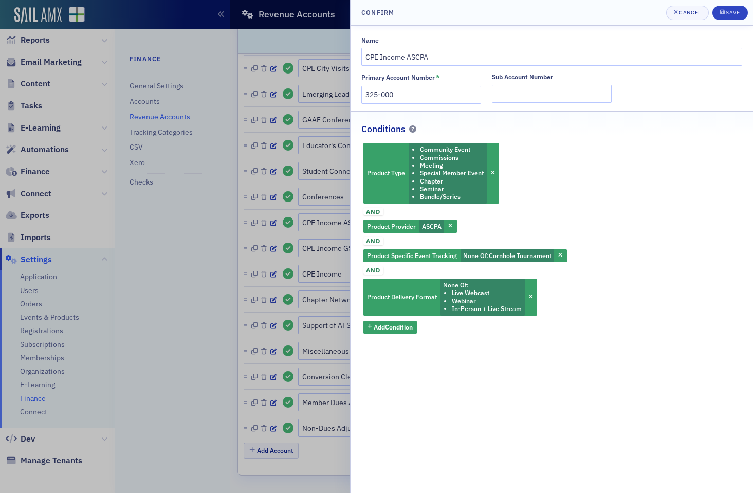
click at [280, 222] on div at bounding box center [376, 246] width 753 height 493
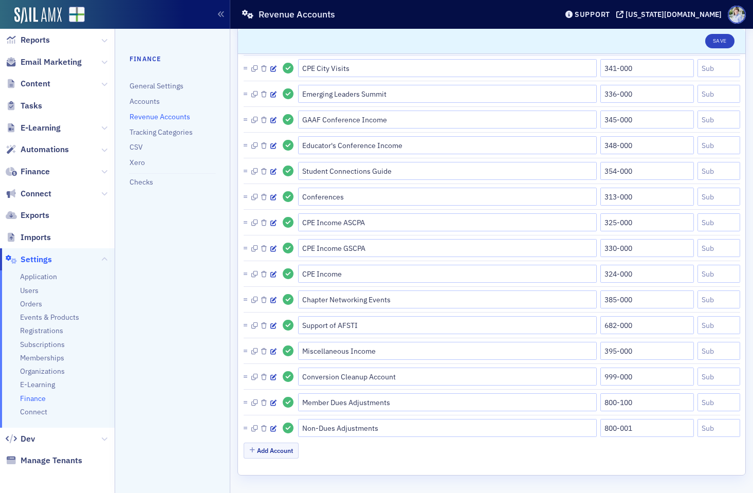
scroll to position [0, 0]
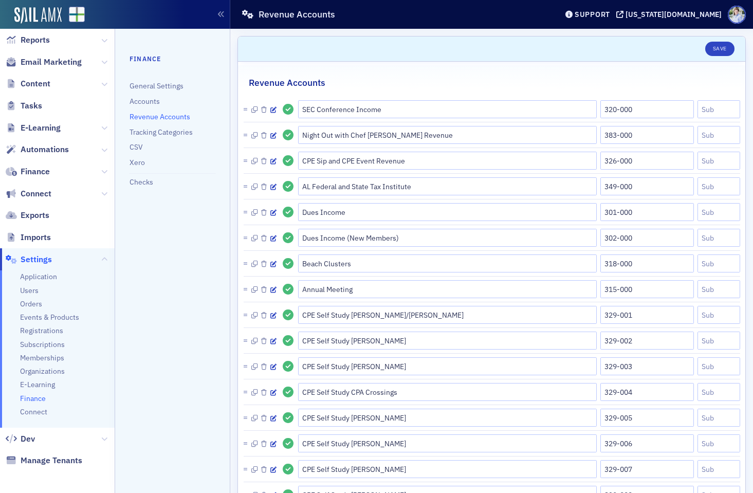
click at [350, 52] on header "Save" at bounding box center [491, 48] width 507 height 25
click at [378, 59] on header "Save" at bounding box center [491, 48] width 507 height 25
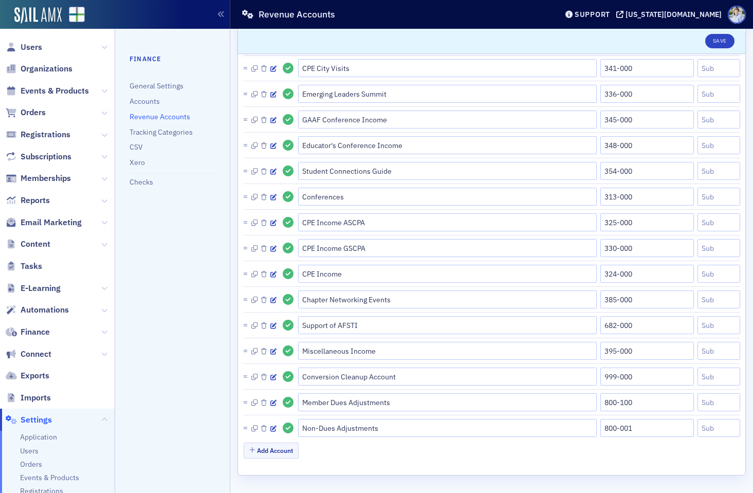
drag, startPoint x: 193, startPoint y: 257, endPoint x: 206, endPoint y: 238, distance: 23.2
click at [192, 257] on nav "Finance General Settings Accounts Revenue Accounts Tracking Categories CSV Xero…" at bounding box center [172, 261] width 115 height 464
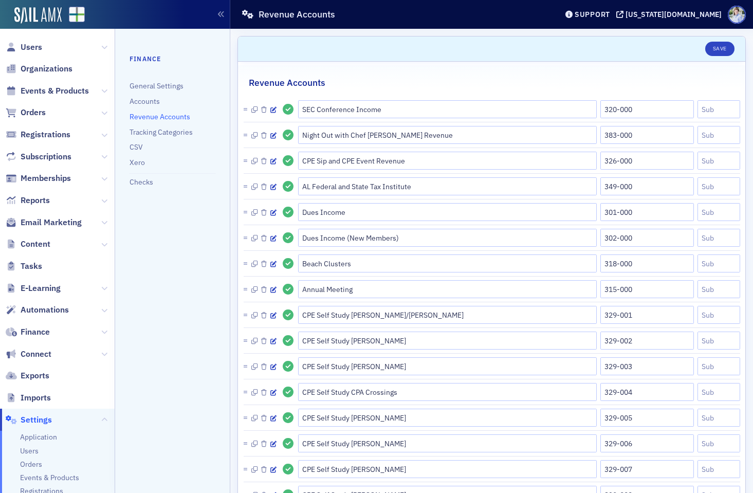
click at [181, 227] on nav "Finance General Settings Accounts Revenue Accounts Tracking Categories CSV Xero…" at bounding box center [172, 261] width 115 height 464
click at [428, 20] on div "Revenue Accounts" at bounding box center [391, 15] width 301 height 20
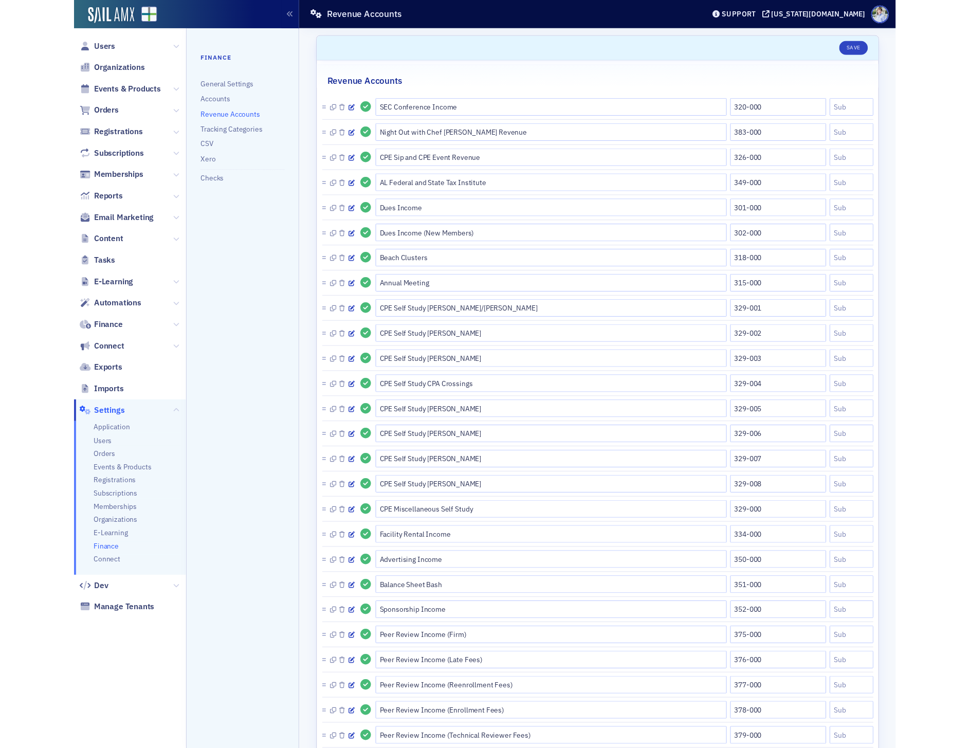
scroll to position [1, 0]
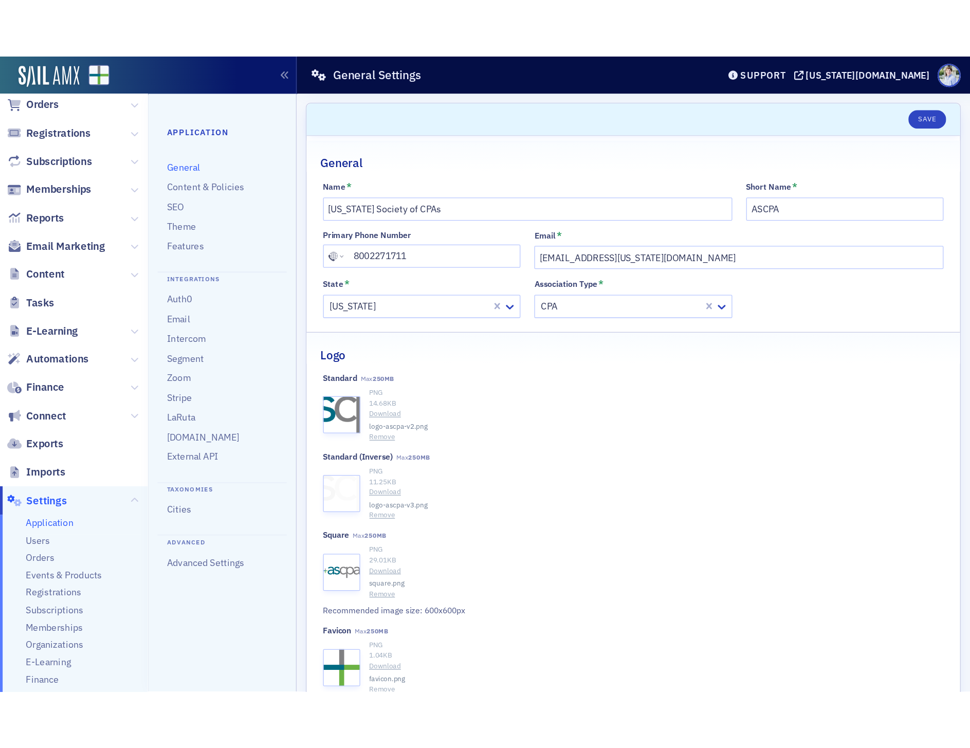
scroll to position [160, 0]
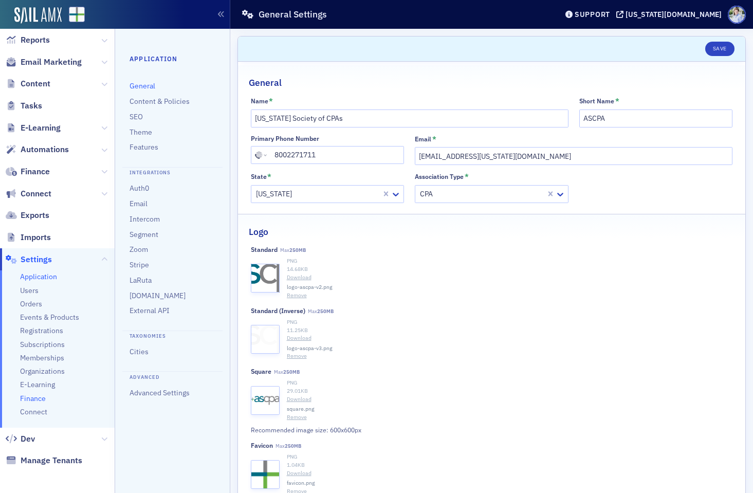
click at [38, 400] on span "Finance" at bounding box center [33, 399] width 26 height 10
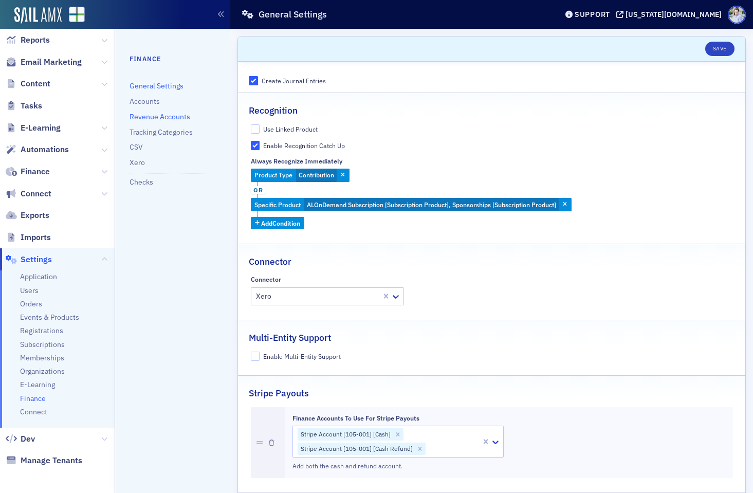
click at [160, 116] on link "Revenue Accounts" at bounding box center [160, 116] width 61 height 9
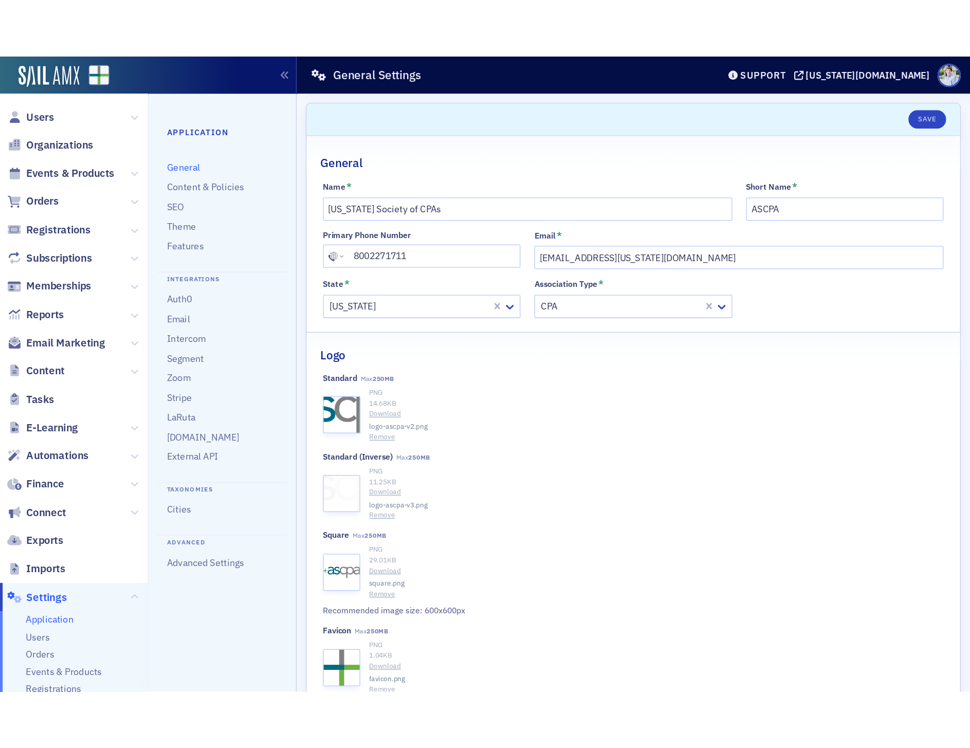
scroll to position [160, 0]
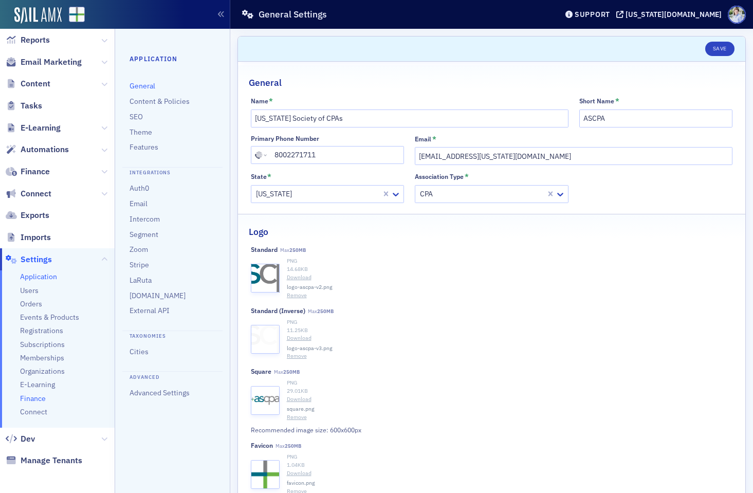
click at [40, 397] on span "Finance" at bounding box center [33, 399] width 26 height 10
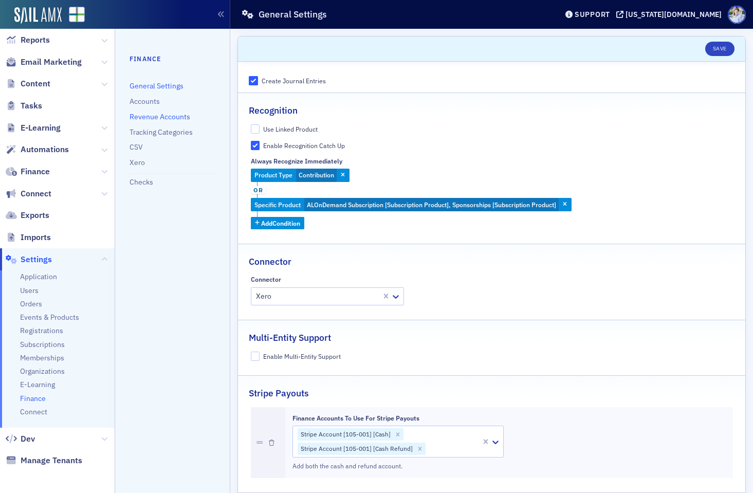
click at [151, 117] on link "Revenue Accounts" at bounding box center [160, 116] width 61 height 9
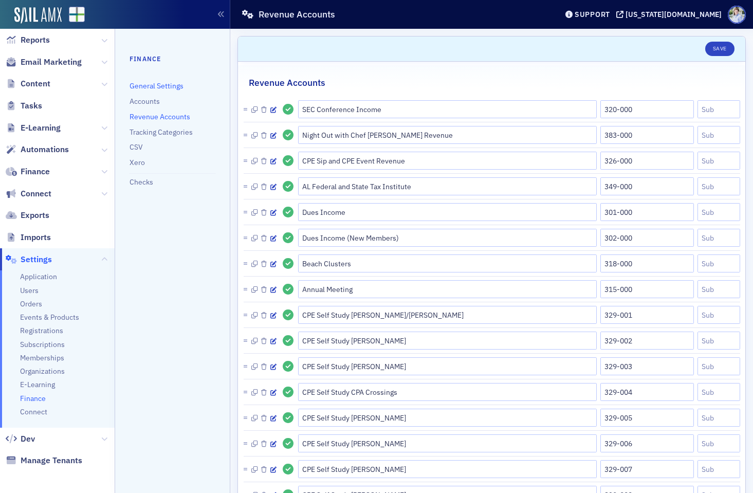
click at [156, 85] on link "General Settings" at bounding box center [157, 85] width 54 height 9
